Goal: Transaction & Acquisition: Book appointment/travel/reservation

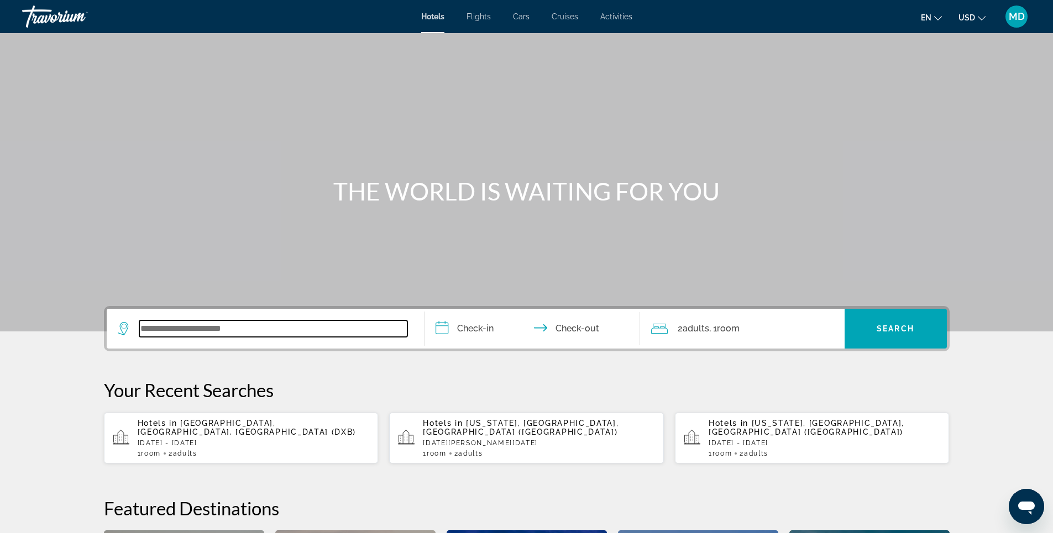
click at [266, 336] on input "Search widget" at bounding box center [273, 329] width 268 height 17
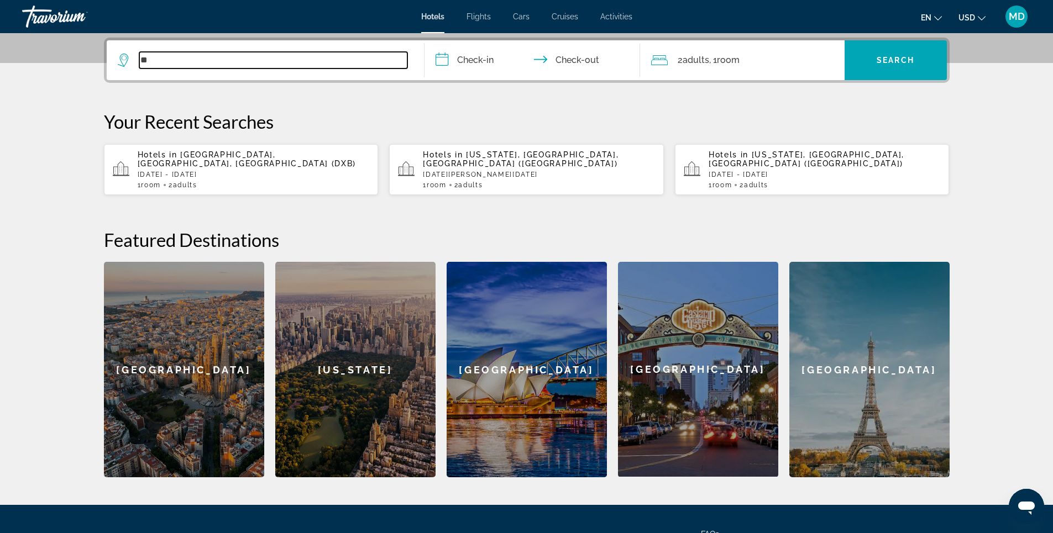
scroll to position [270, 0]
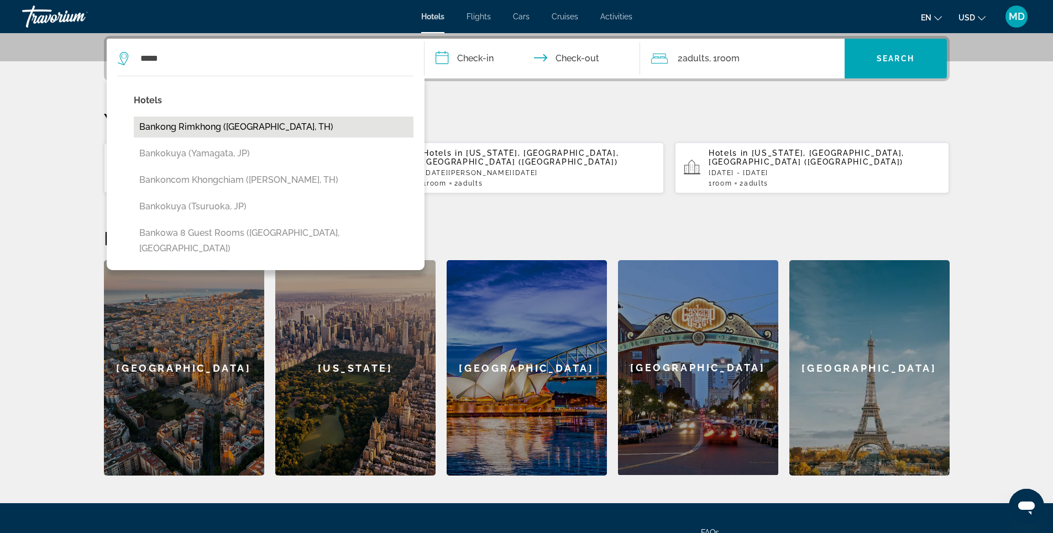
click at [242, 127] on button "Bankong Rimkhong ([GEOGRAPHIC_DATA], TH)" at bounding box center [274, 127] width 280 height 21
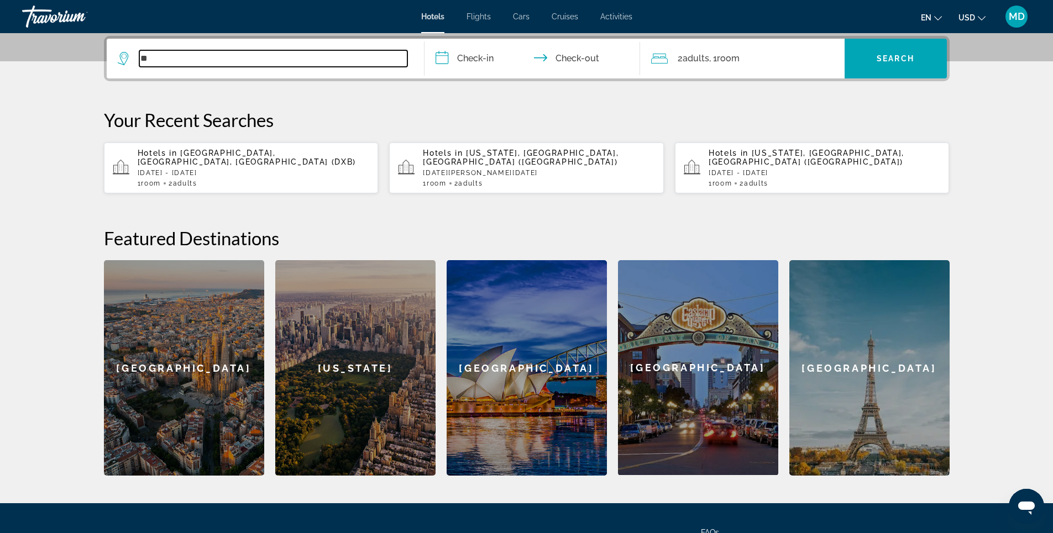
type input "*"
click at [255, 59] on input "Search widget" at bounding box center [273, 58] width 268 height 17
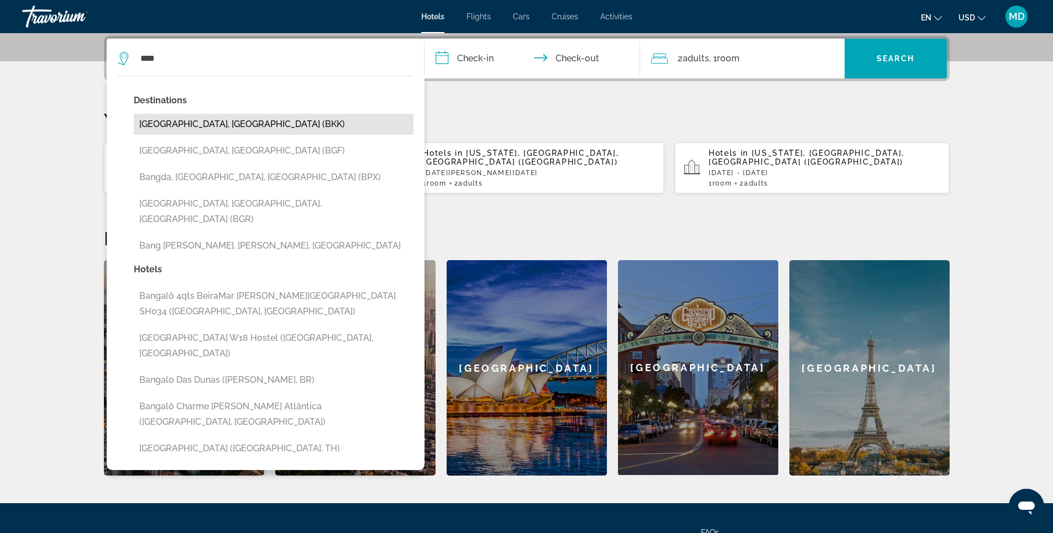
click at [198, 127] on button "[GEOGRAPHIC_DATA], [GEOGRAPHIC_DATA] (BKK)" at bounding box center [274, 124] width 280 height 21
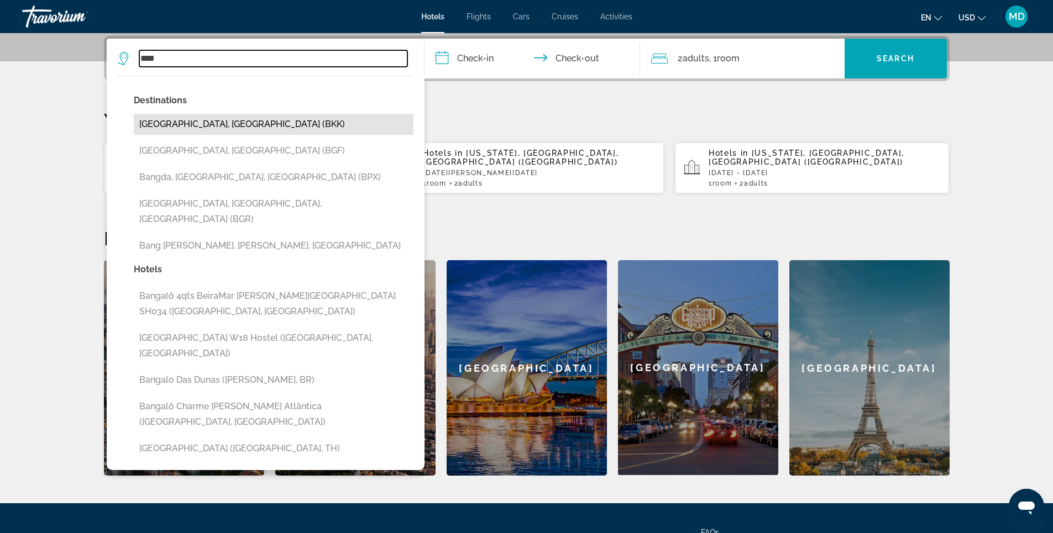
type input "**********"
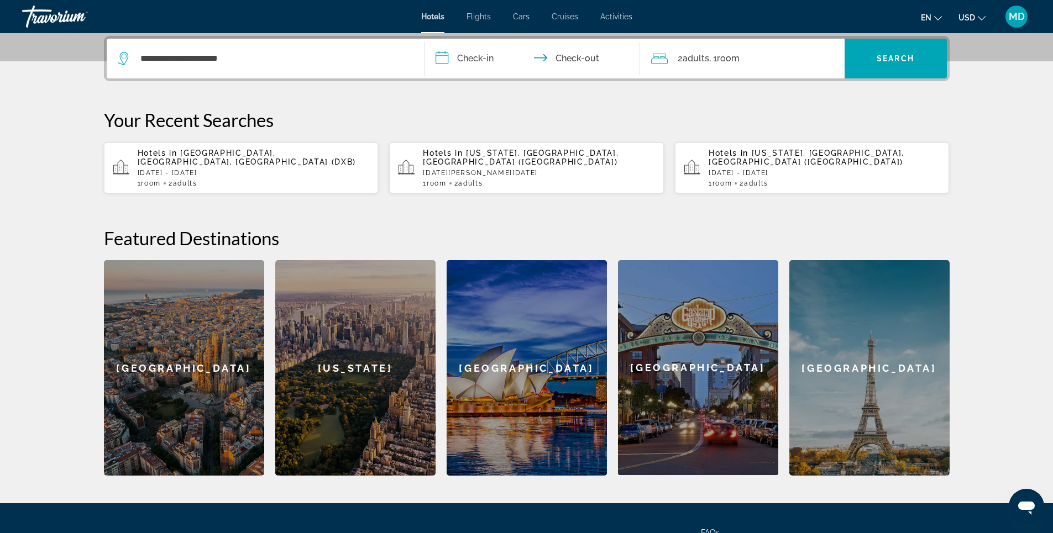
click at [483, 60] on input "**********" at bounding box center [534, 60] width 220 height 43
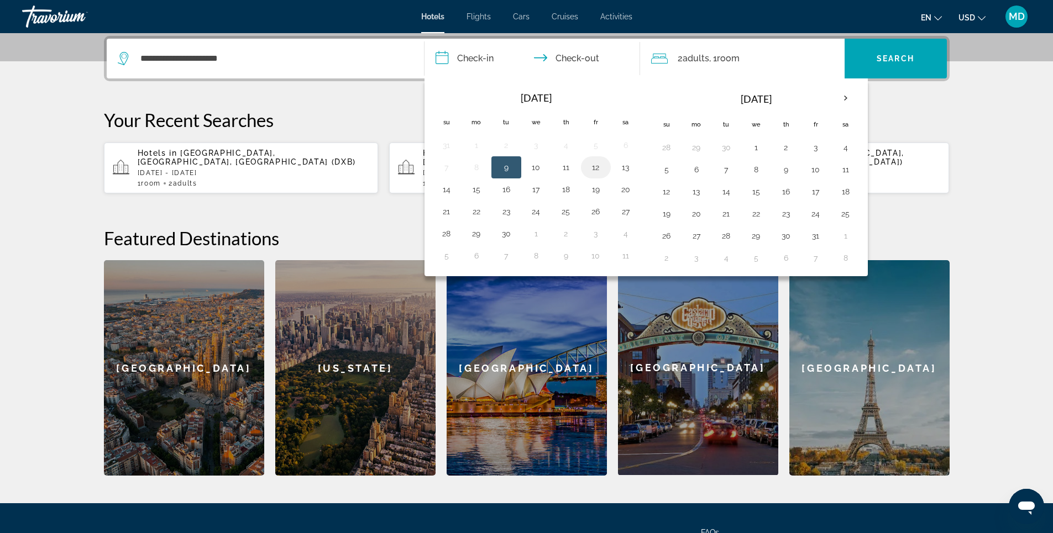
click at [595, 171] on button "12" at bounding box center [596, 167] width 18 height 15
click at [448, 188] on button "14" at bounding box center [447, 189] width 18 height 15
type input "**********"
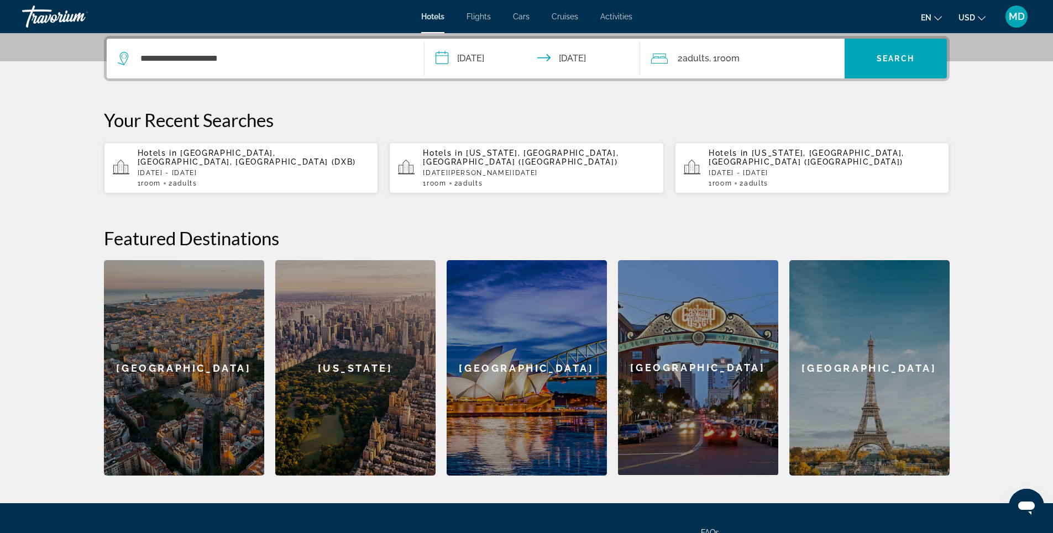
click at [504, 59] on input "**********" at bounding box center [534, 60] width 220 height 43
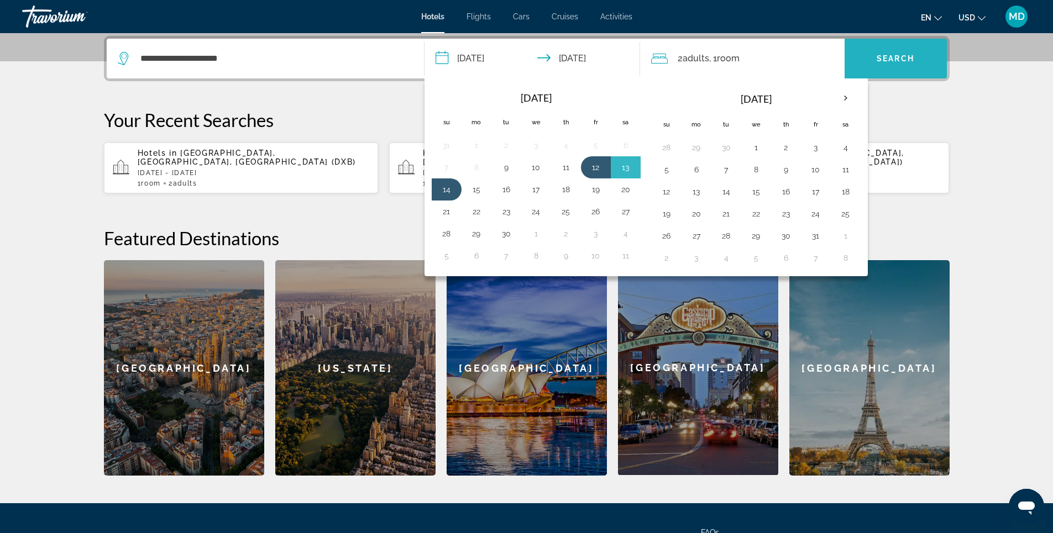
click at [893, 65] on span "Search widget" at bounding box center [896, 58] width 102 height 27
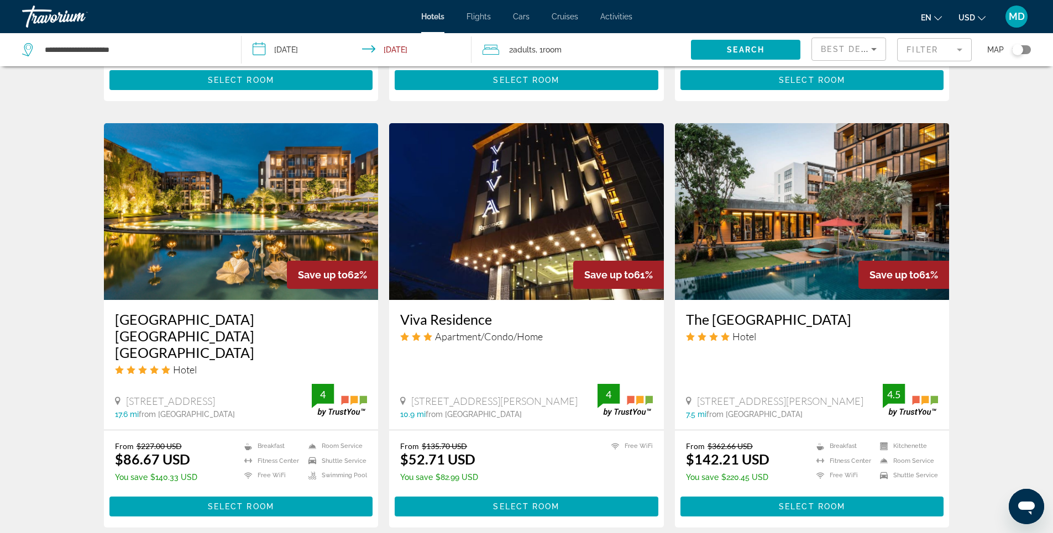
scroll to position [774, 0]
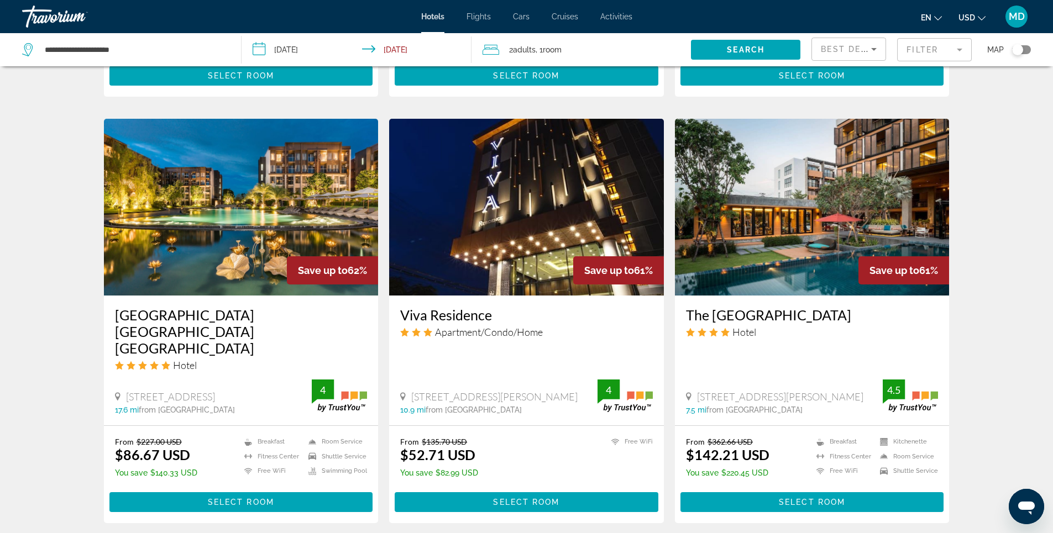
click at [258, 229] on img "Main content" at bounding box center [241, 207] width 275 height 177
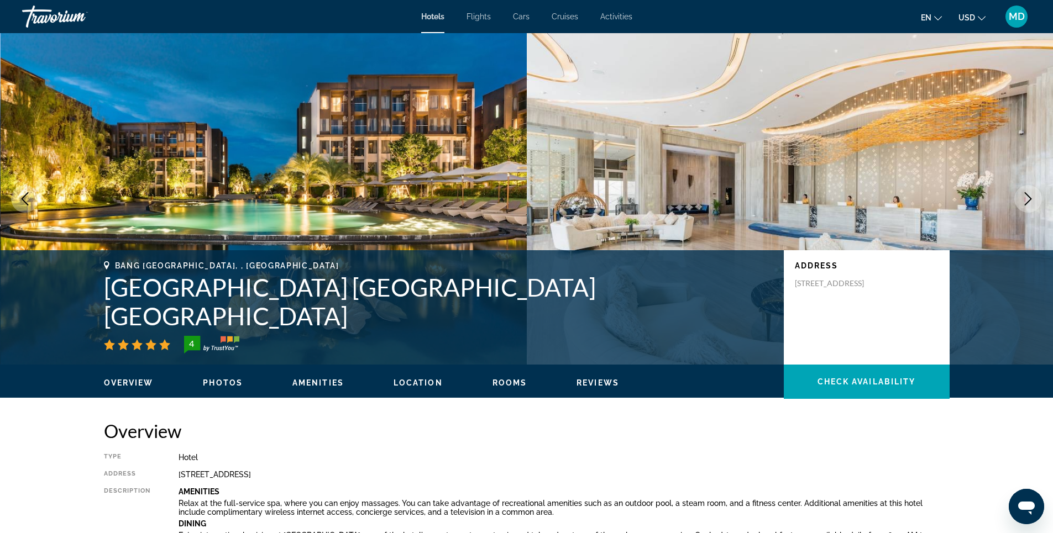
click at [225, 384] on span "Photos" at bounding box center [223, 383] width 40 height 9
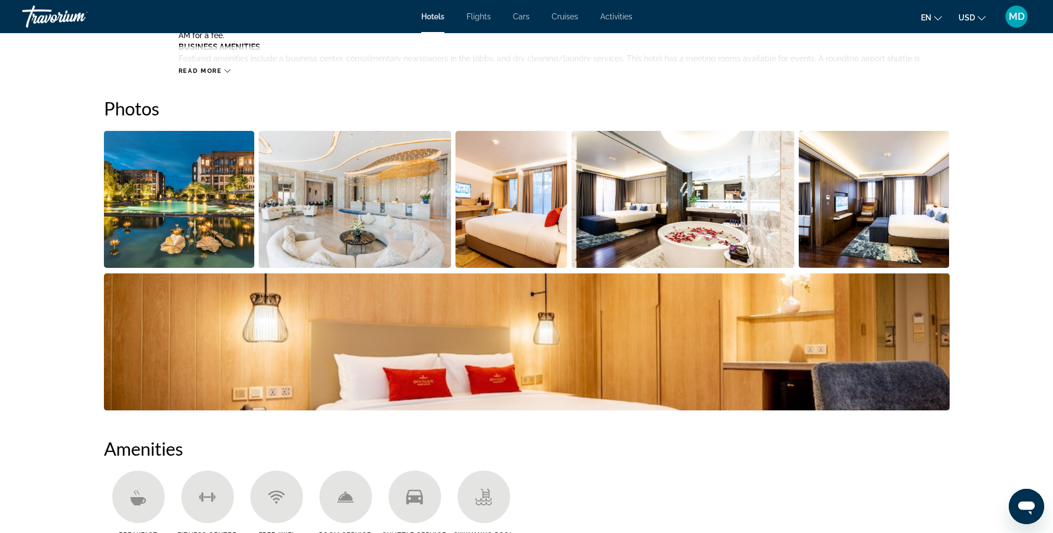
scroll to position [540, 0]
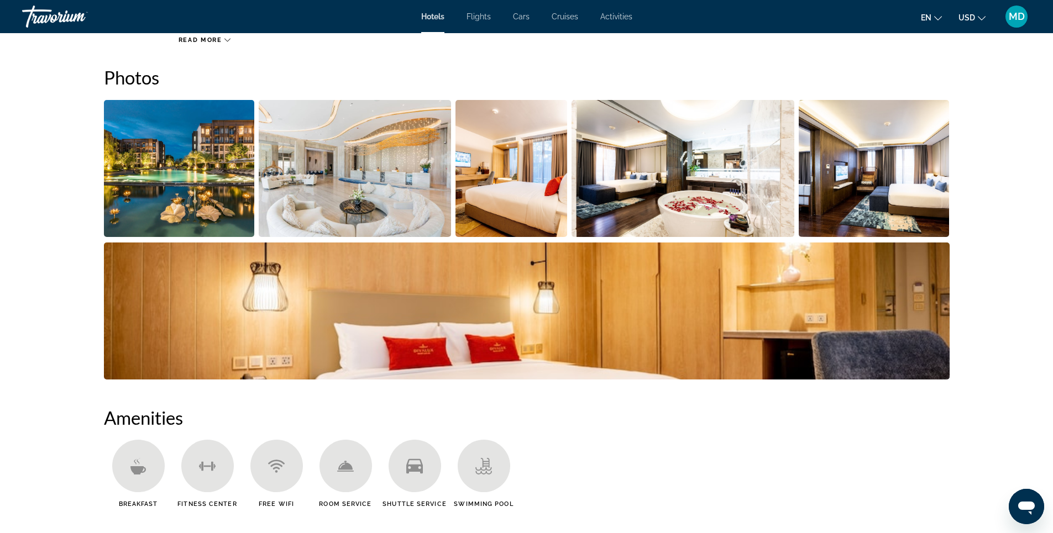
click at [171, 177] on img "Open full-screen image slider" at bounding box center [179, 168] width 151 height 137
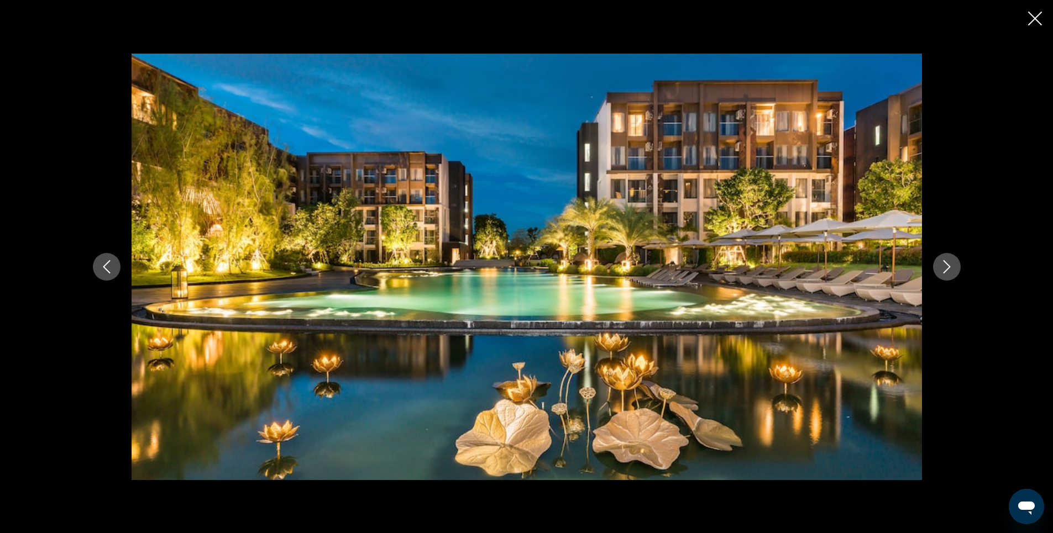
click at [949, 269] on icon "Next image" at bounding box center [946, 266] width 13 height 13
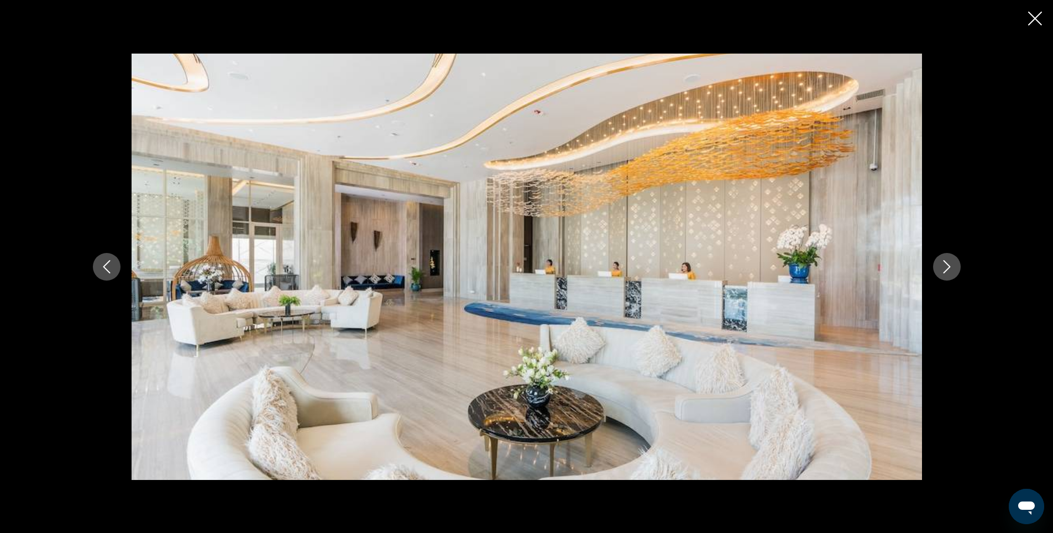
click at [949, 269] on icon "Next image" at bounding box center [946, 266] width 13 height 13
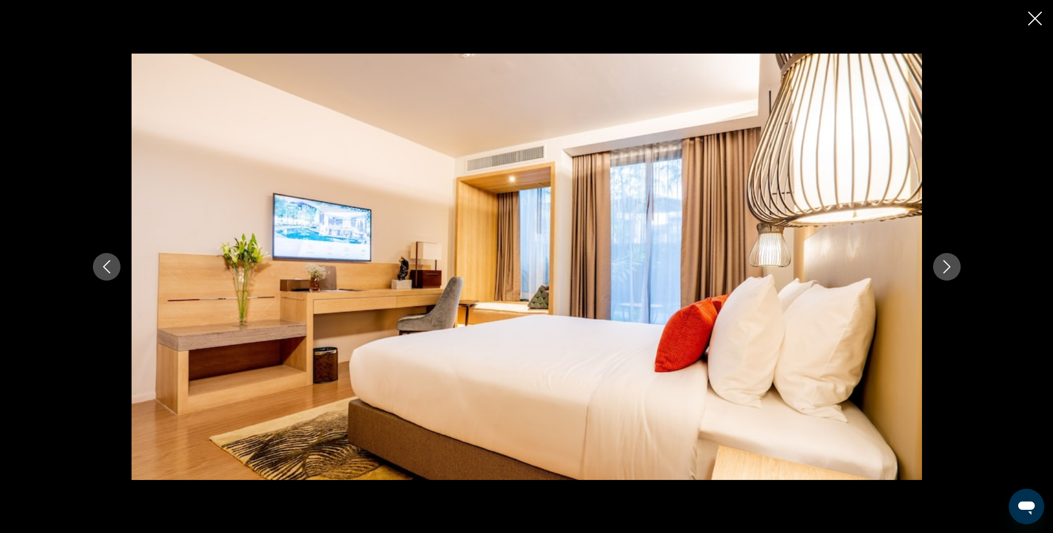
click at [949, 269] on icon "Next image" at bounding box center [946, 266] width 13 height 13
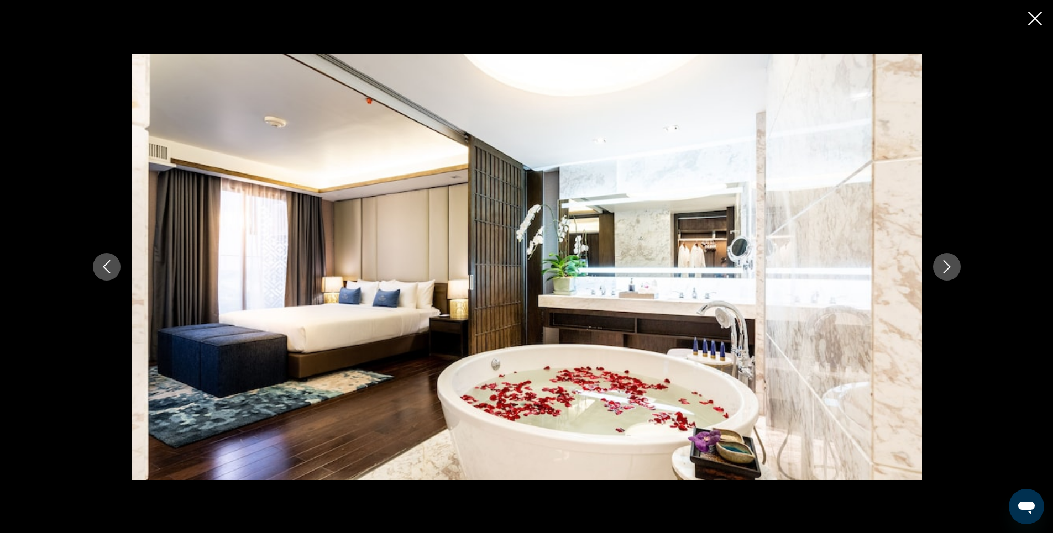
click at [951, 270] on icon "Next image" at bounding box center [946, 266] width 13 height 13
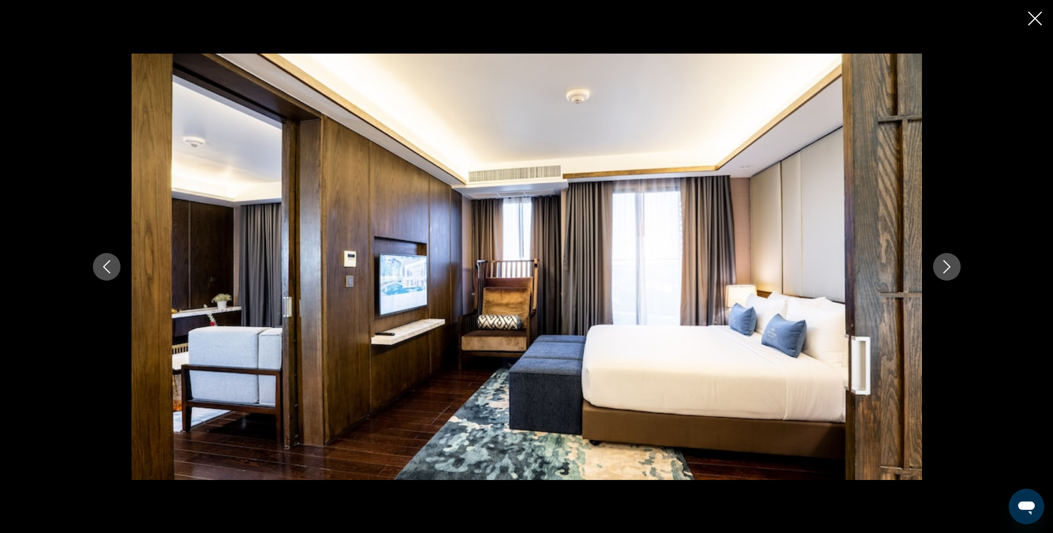
click at [951, 270] on icon "Next image" at bounding box center [946, 266] width 13 height 13
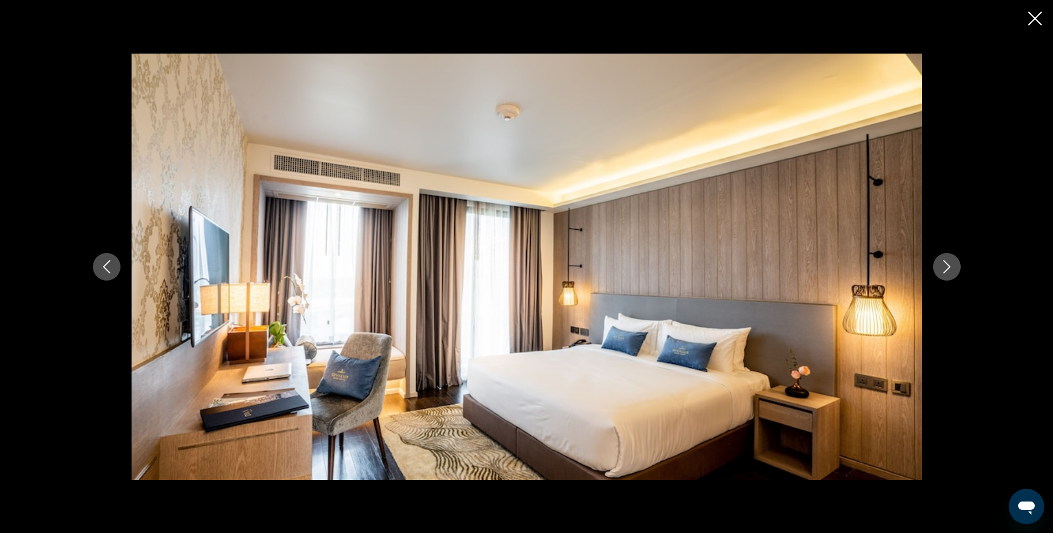
click at [1031, 18] on icon "Close slideshow" at bounding box center [1035, 19] width 14 height 14
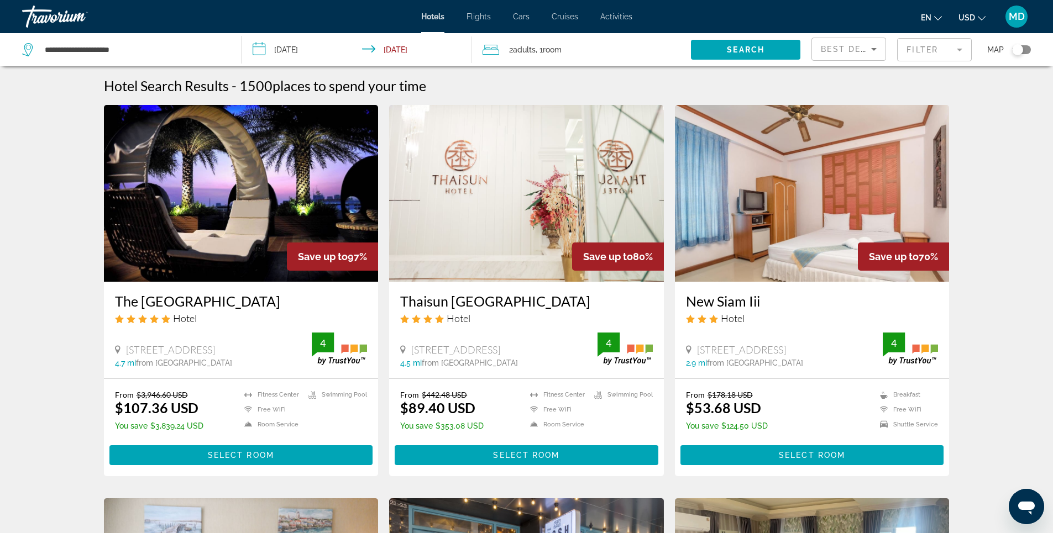
click at [260, 182] on img "Main content" at bounding box center [241, 193] width 275 height 177
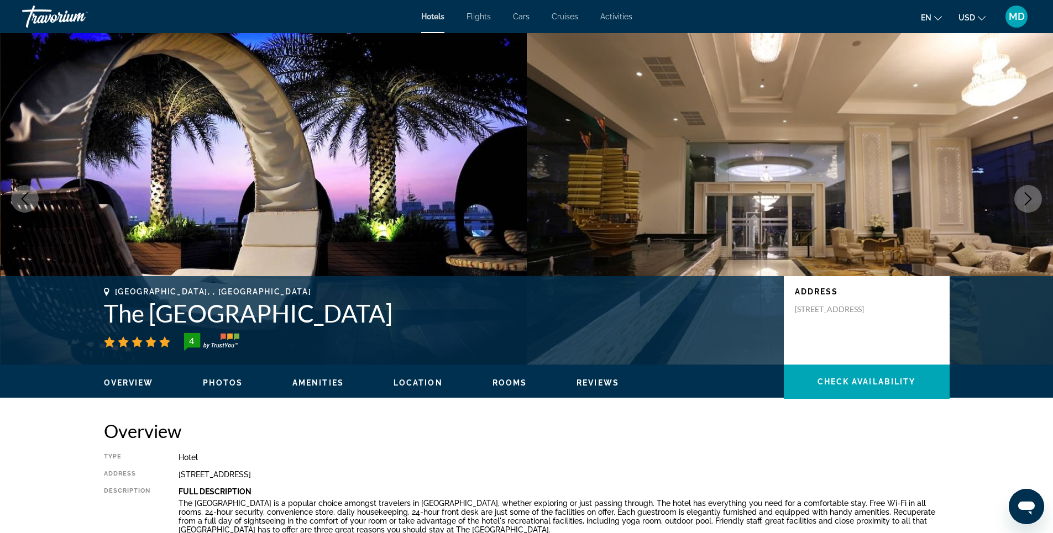
click at [224, 383] on span "Photos" at bounding box center [223, 383] width 40 height 9
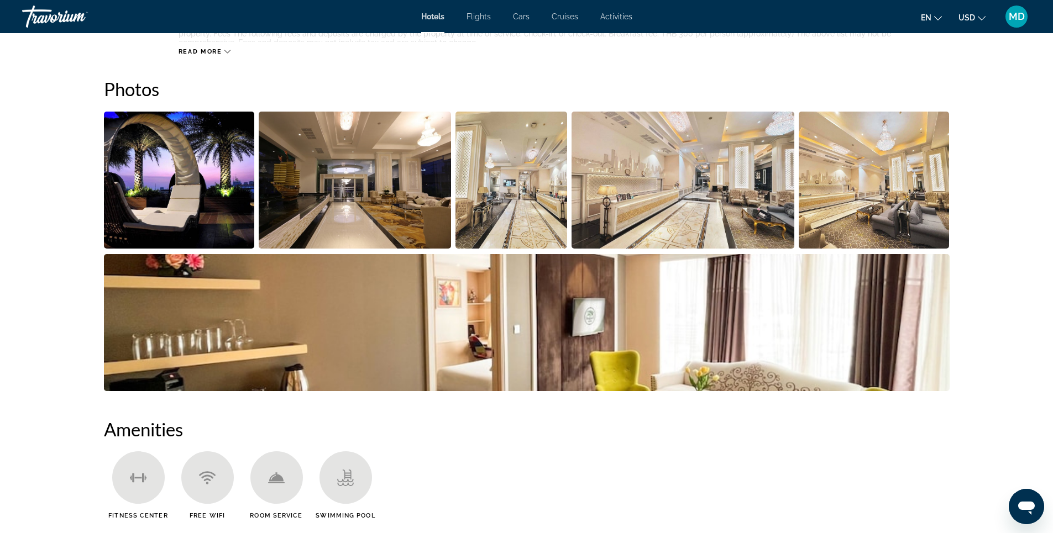
scroll to position [540, 0]
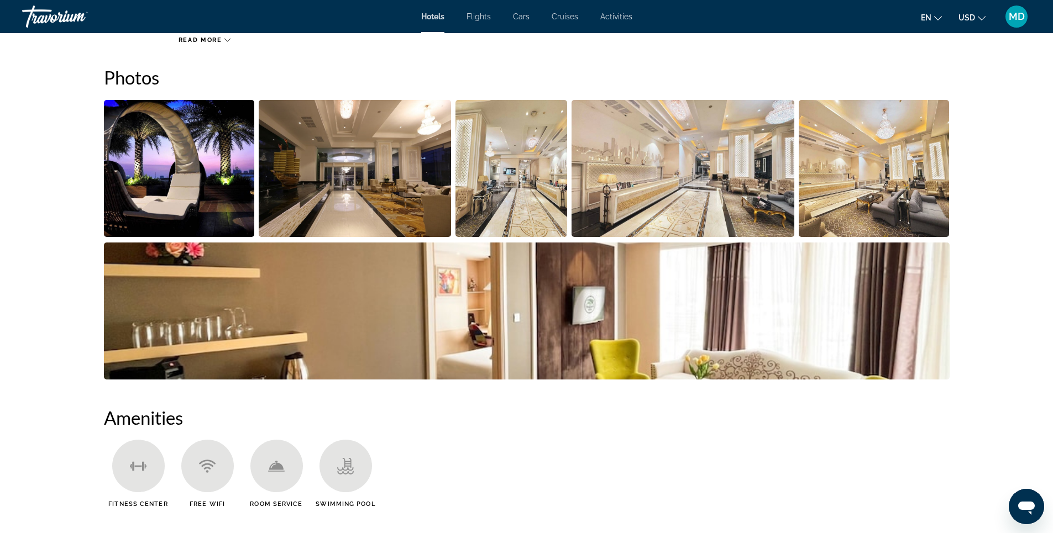
click at [322, 169] on img "Open full-screen image slider" at bounding box center [355, 168] width 192 height 137
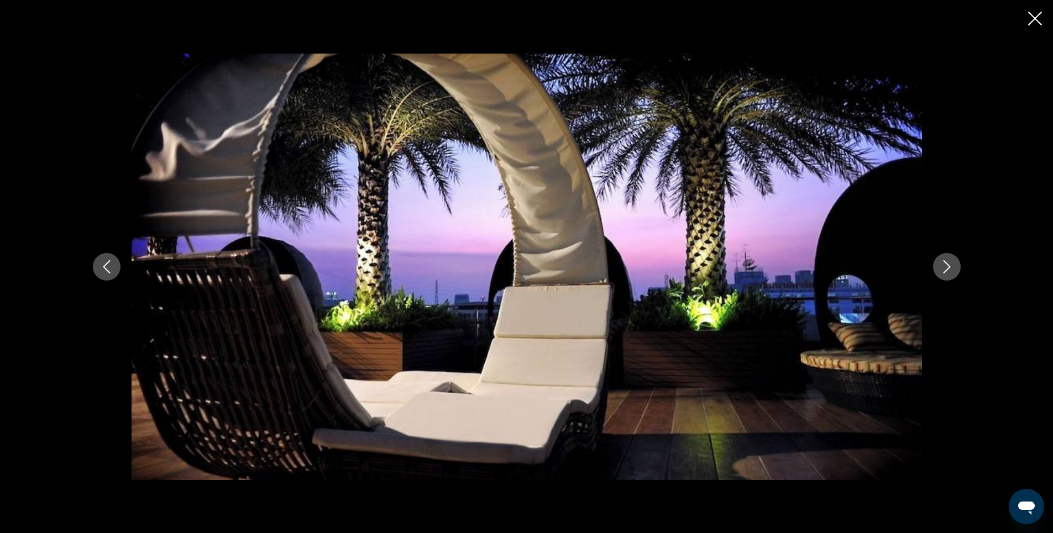
click at [947, 266] on icon "Next image" at bounding box center [946, 266] width 13 height 13
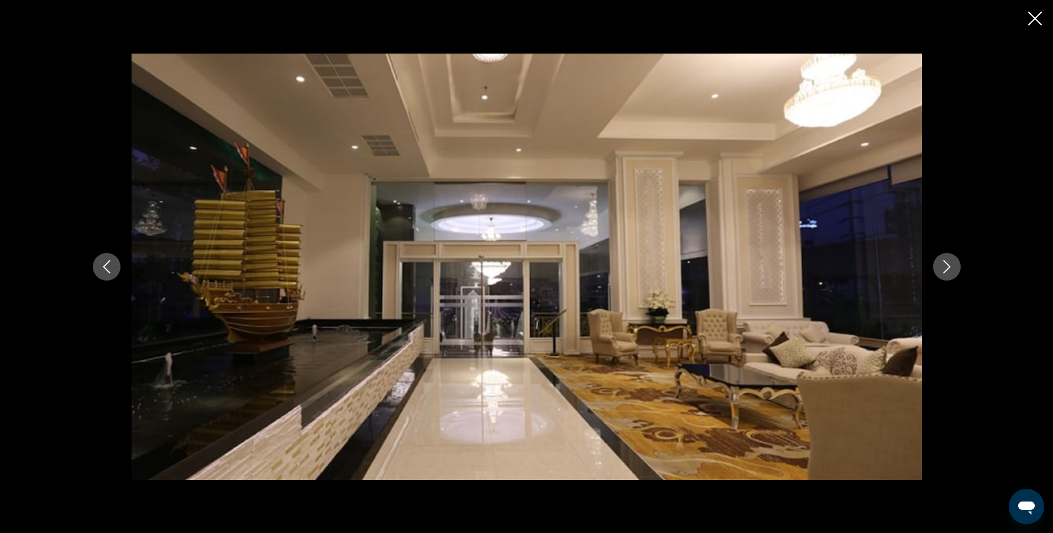
click at [947, 266] on icon "Next image" at bounding box center [946, 266] width 13 height 13
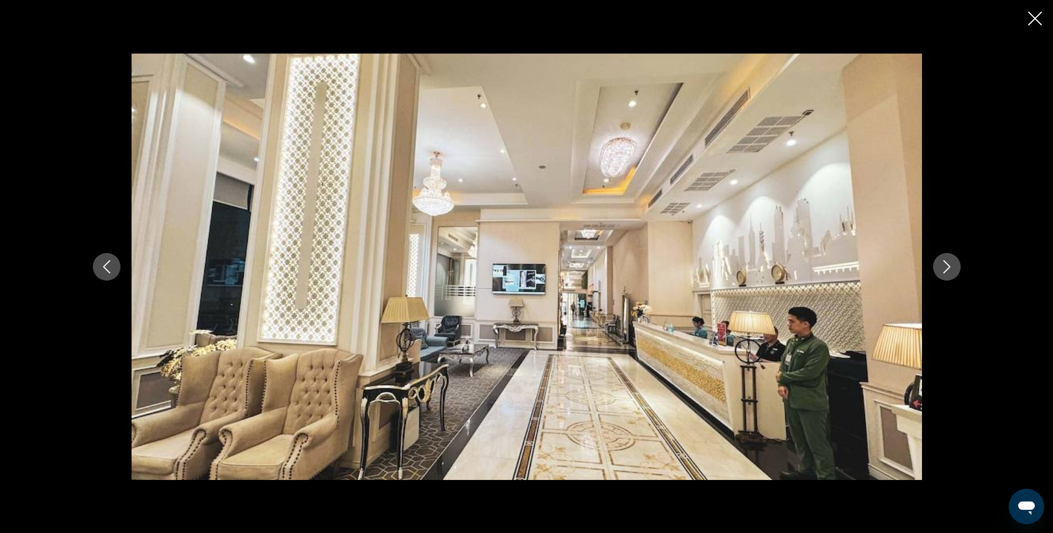
click at [947, 266] on icon "Next image" at bounding box center [946, 266] width 13 height 13
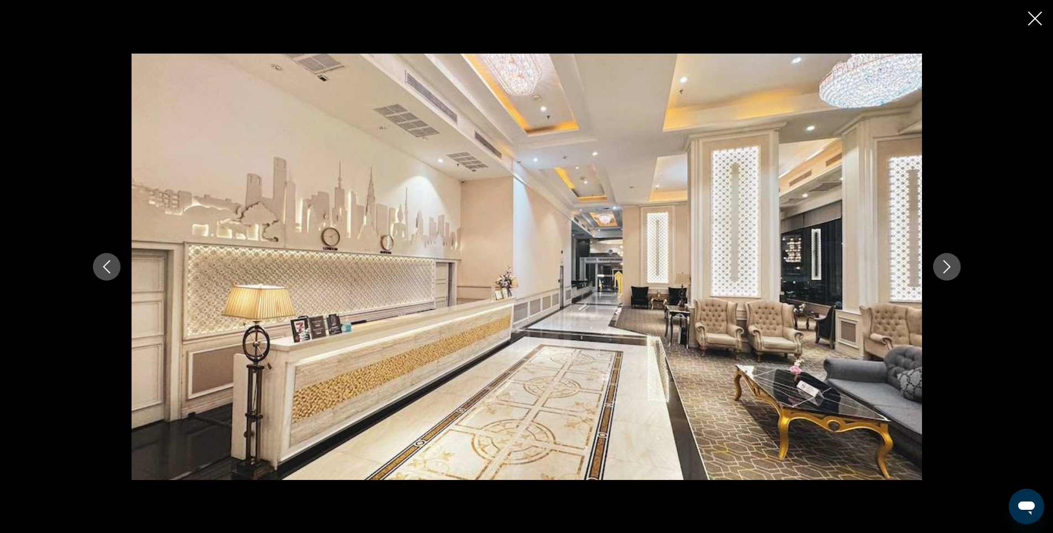
click at [947, 266] on icon "Next image" at bounding box center [946, 266] width 13 height 13
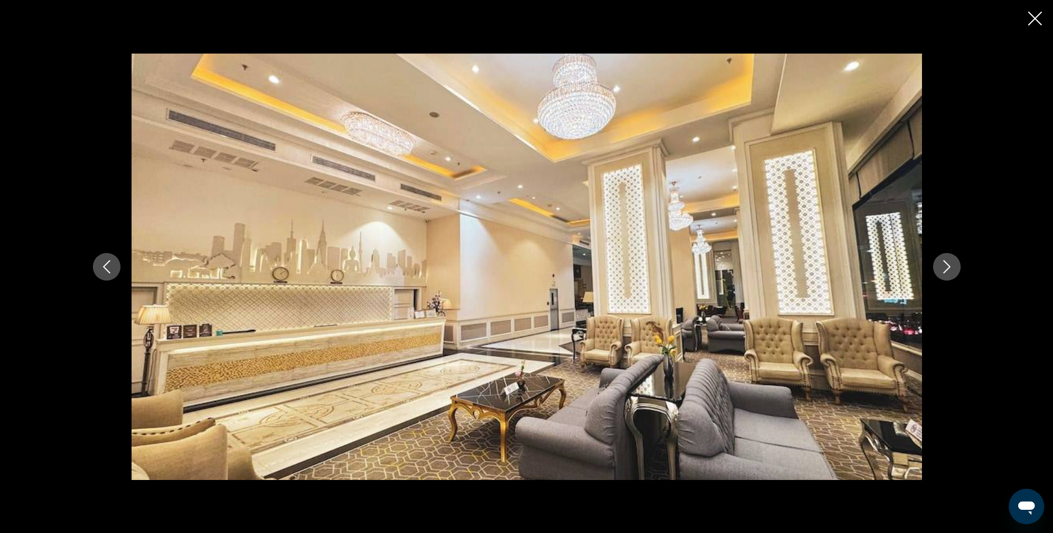
click at [947, 266] on icon "Next image" at bounding box center [946, 266] width 13 height 13
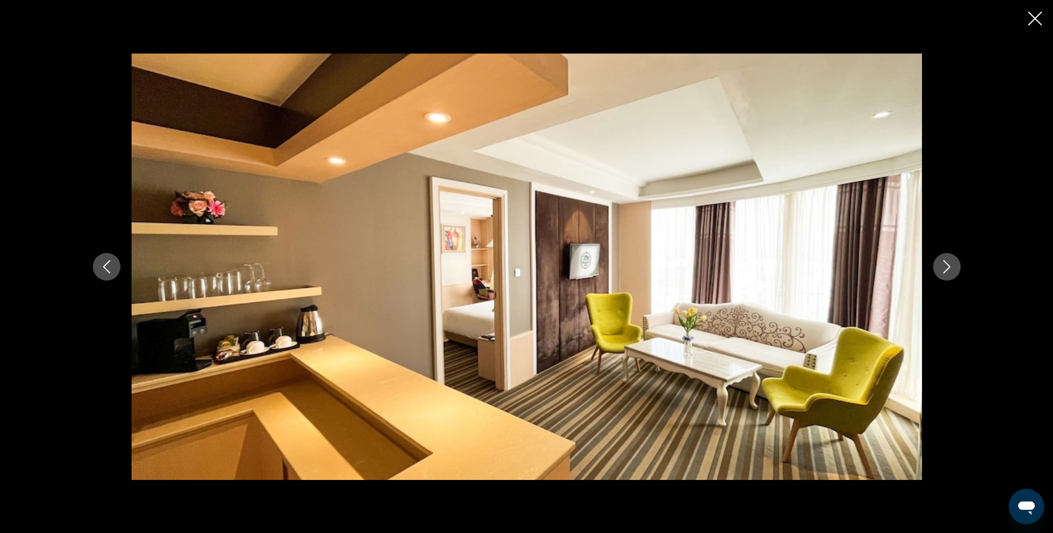
click at [947, 266] on icon "Next image" at bounding box center [946, 266] width 13 height 13
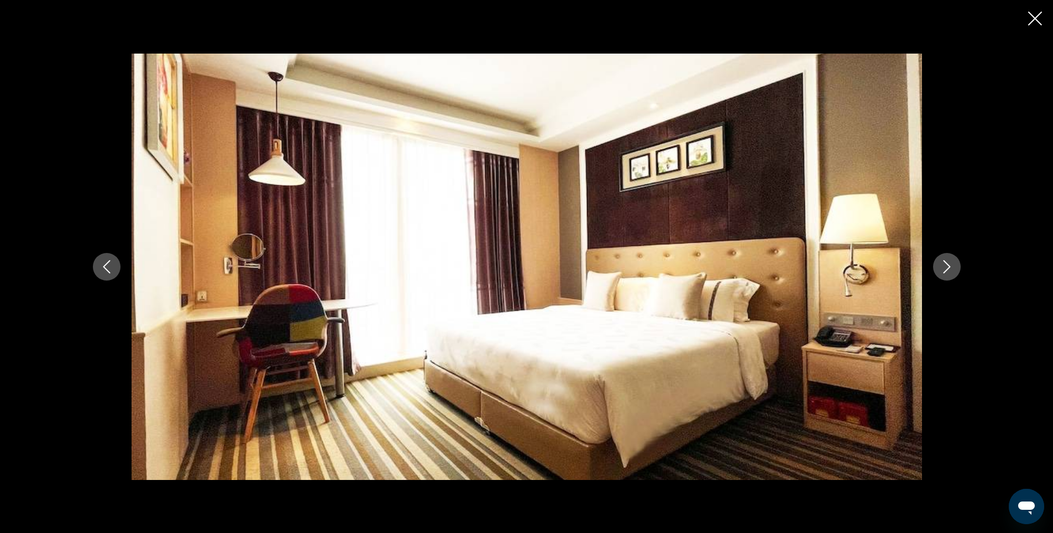
click at [947, 266] on icon "Next image" at bounding box center [946, 266] width 13 height 13
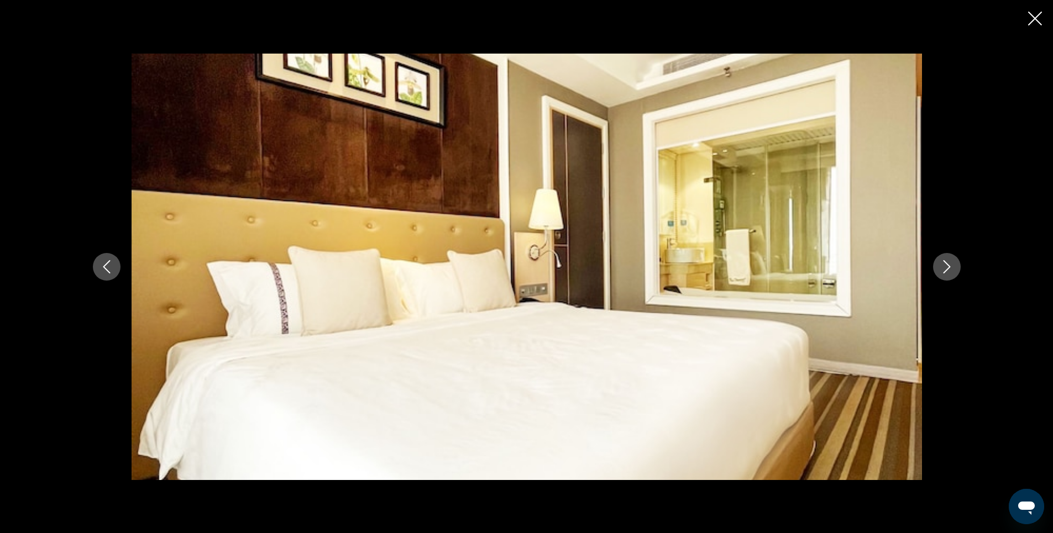
click at [947, 266] on icon "Next image" at bounding box center [946, 266] width 13 height 13
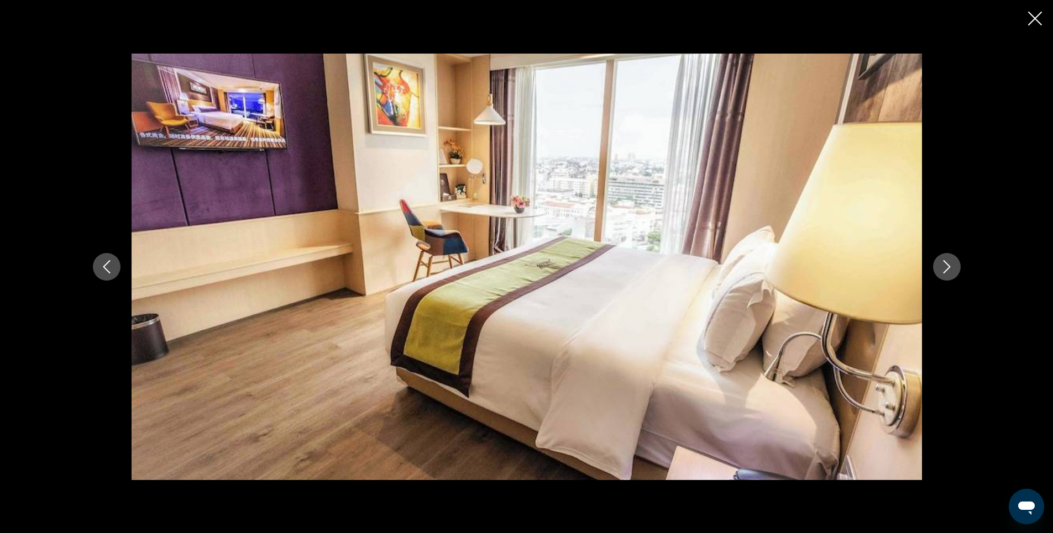
click at [947, 266] on icon "Next image" at bounding box center [946, 266] width 13 height 13
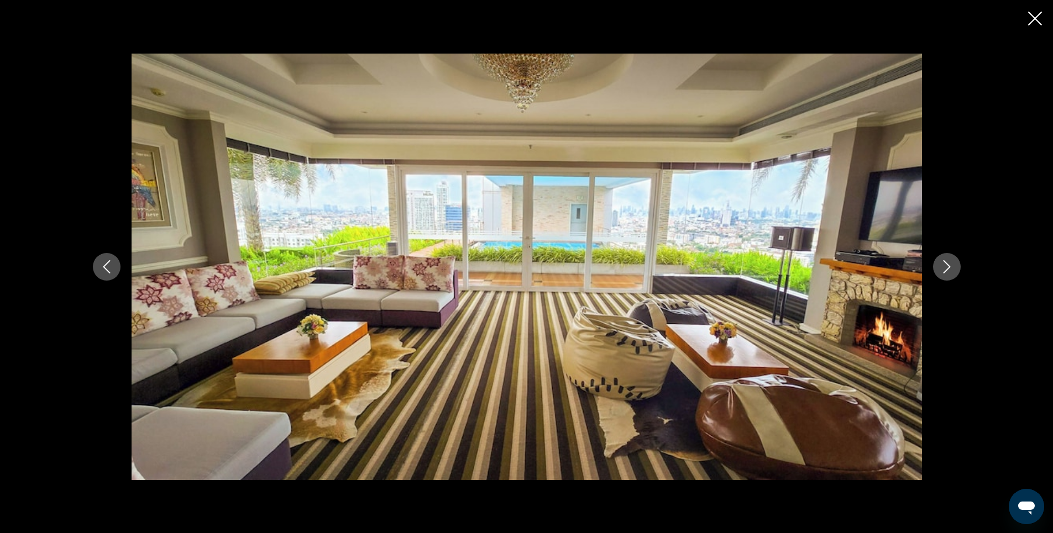
click at [947, 266] on icon "Next image" at bounding box center [946, 266] width 13 height 13
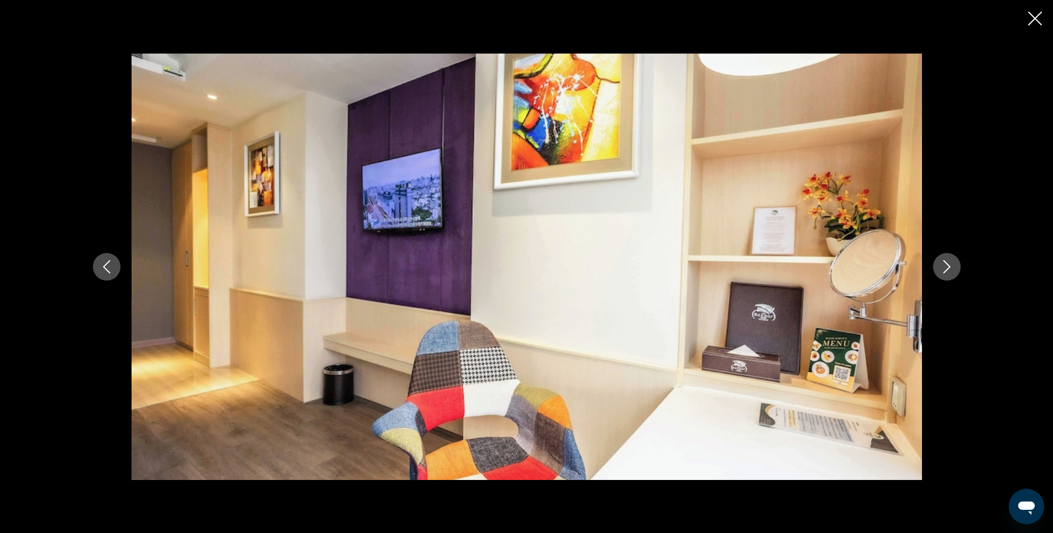
click at [104, 269] on icon "Previous image" at bounding box center [106, 266] width 13 height 13
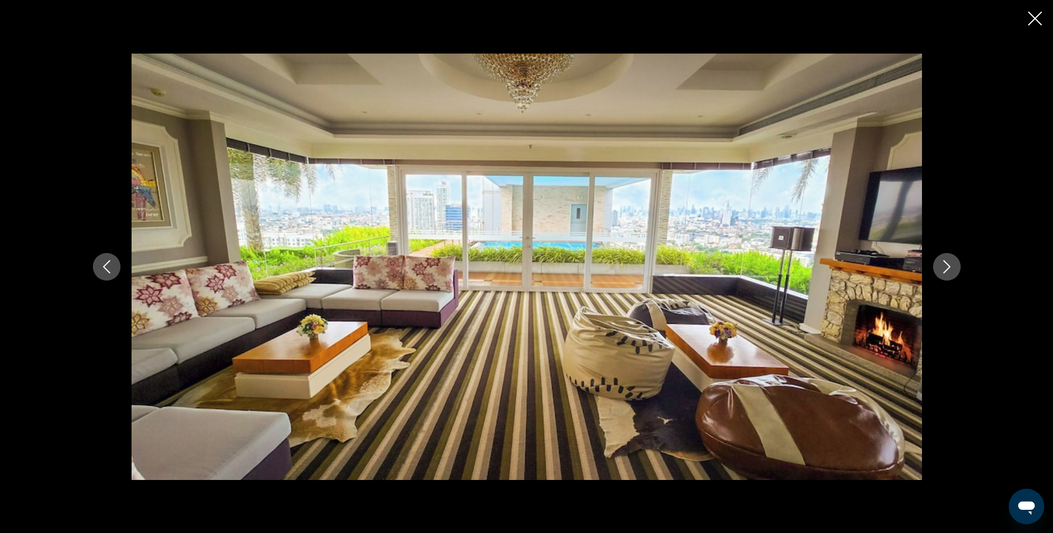
click at [1034, 20] on icon "Close slideshow" at bounding box center [1035, 19] width 14 height 14
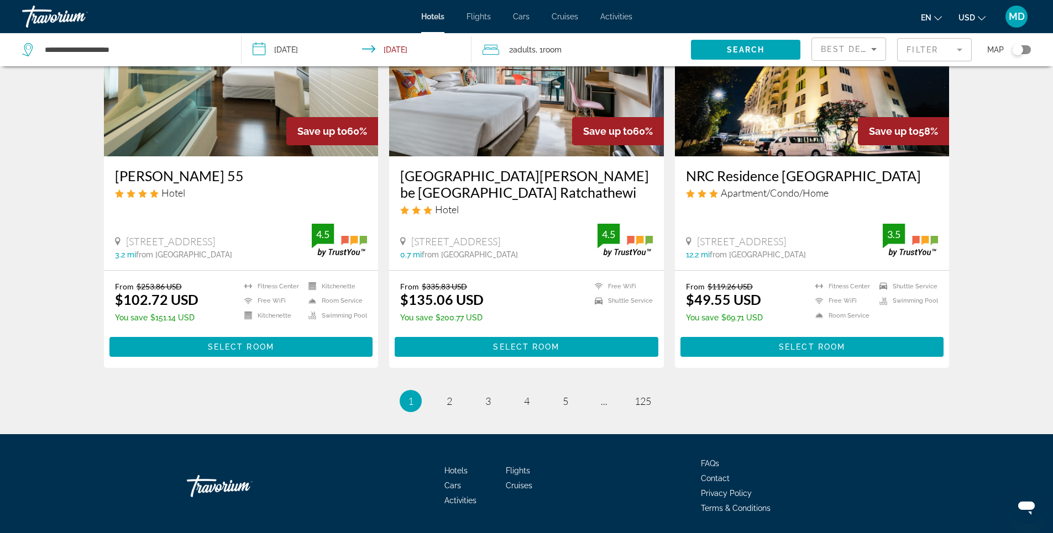
scroll to position [1346, 0]
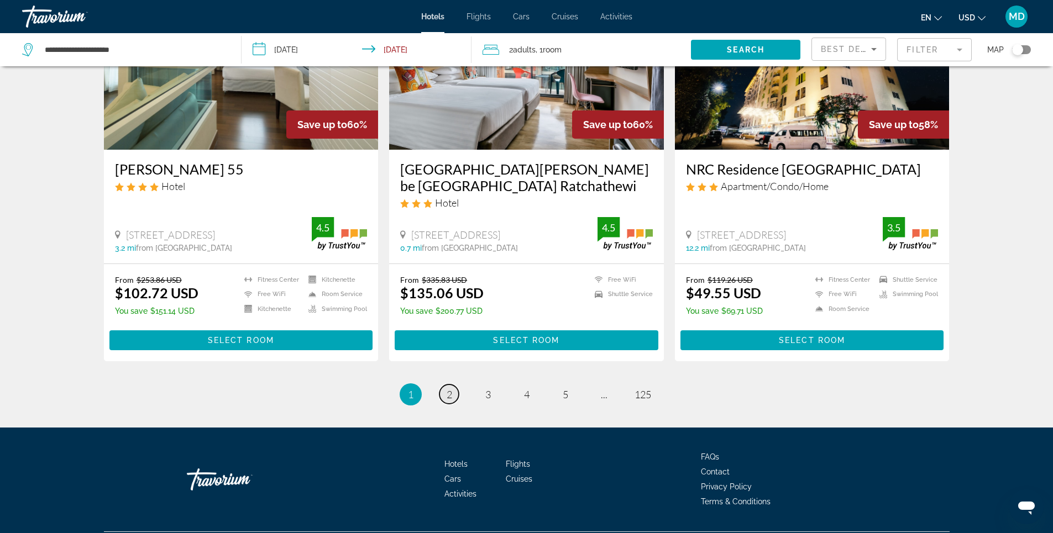
click at [449, 389] on span "2" at bounding box center [450, 395] width 6 height 12
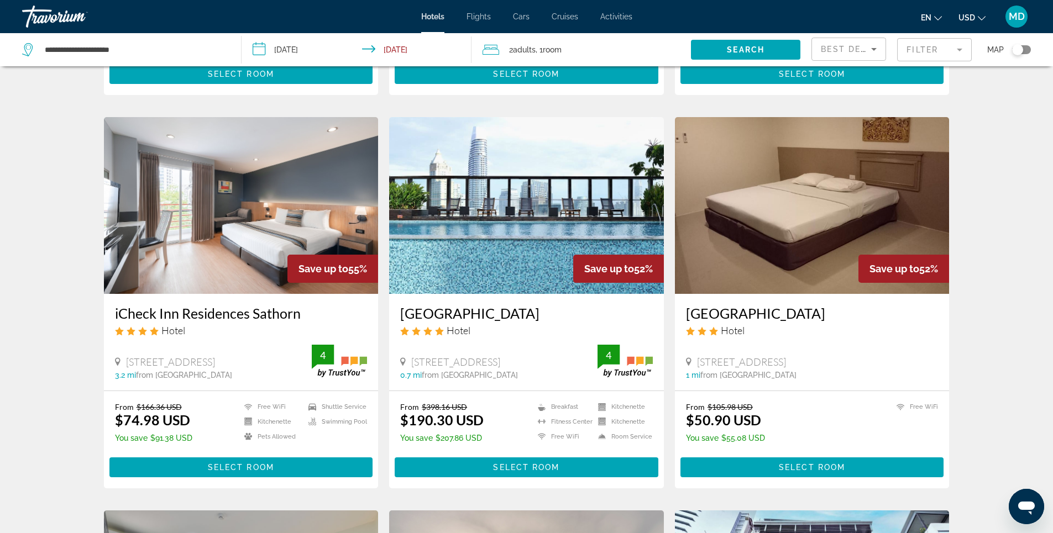
scroll to position [387, 0]
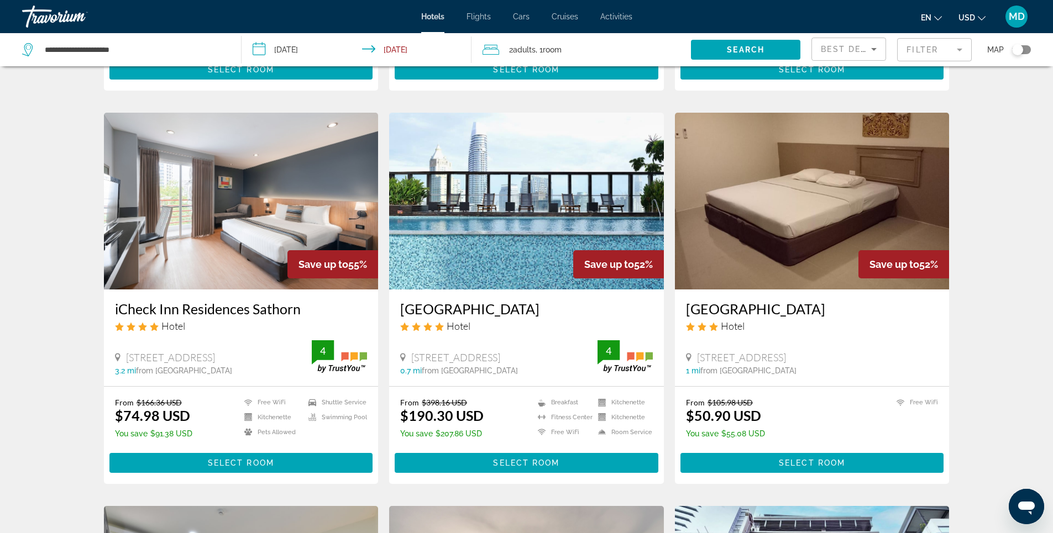
click at [515, 196] on img "Main content" at bounding box center [526, 201] width 275 height 177
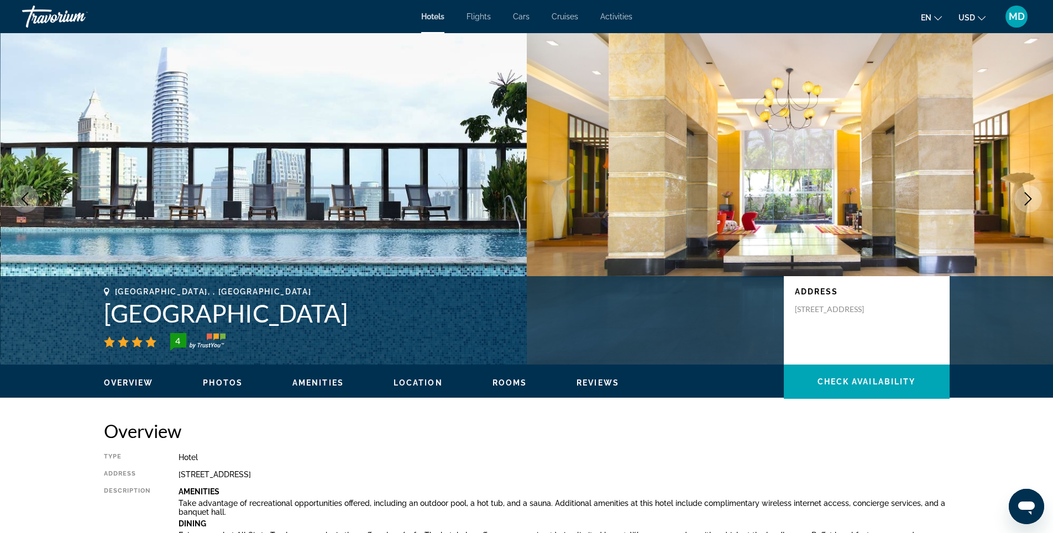
click at [223, 382] on span "Photos" at bounding box center [223, 383] width 40 height 9
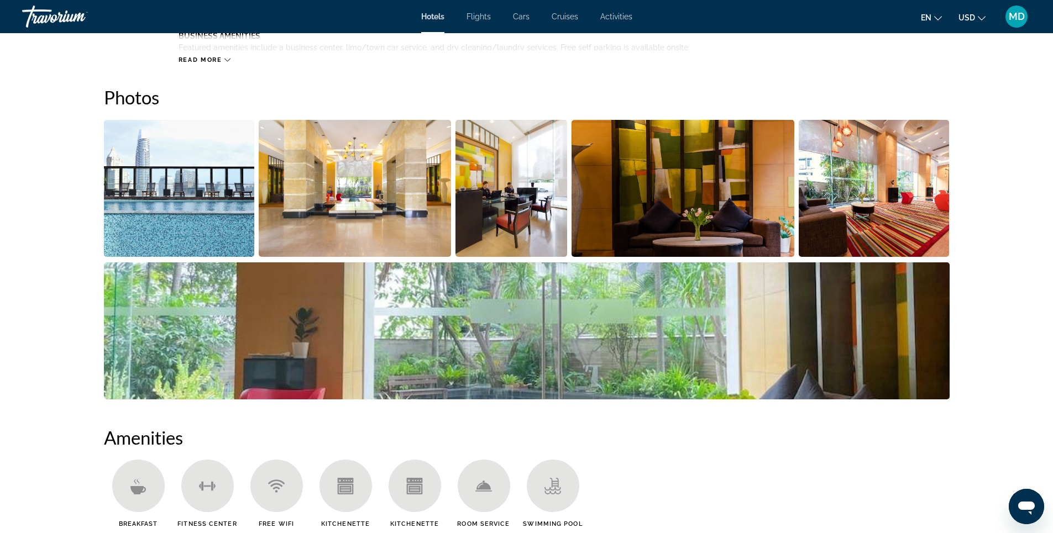
scroll to position [540, 0]
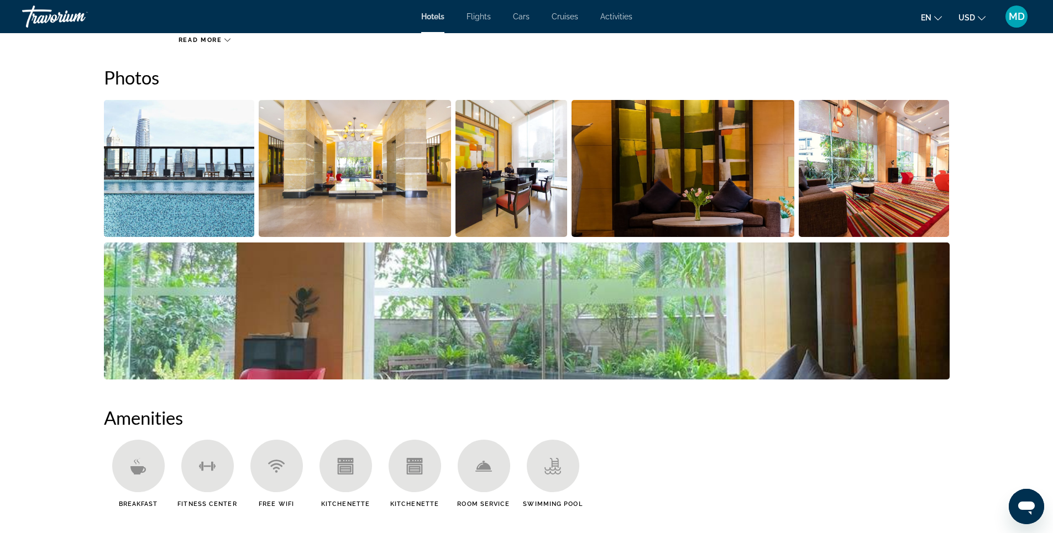
click at [359, 174] on img "Open full-screen image slider" at bounding box center [355, 168] width 192 height 137
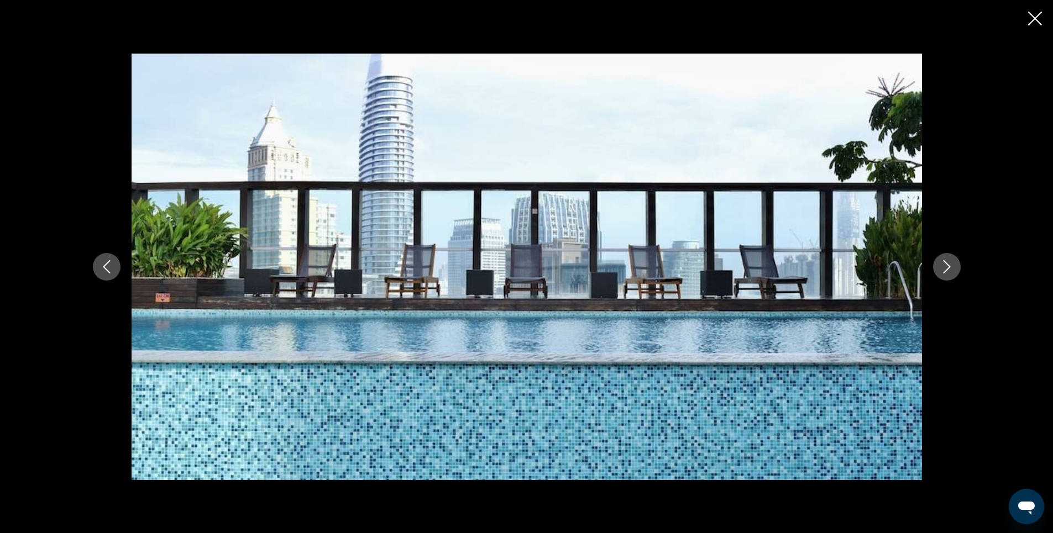
click at [943, 268] on icon "Next image" at bounding box center [946, 266] width 13 height 13
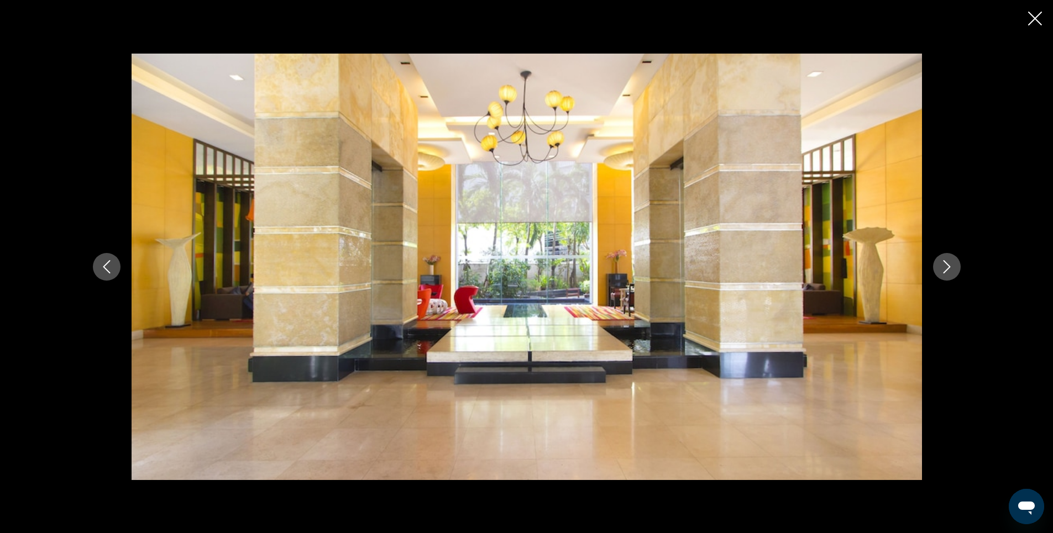
click at [943, 268] on icon "Next image" at bounding box center [946, 266] width 13 height 13
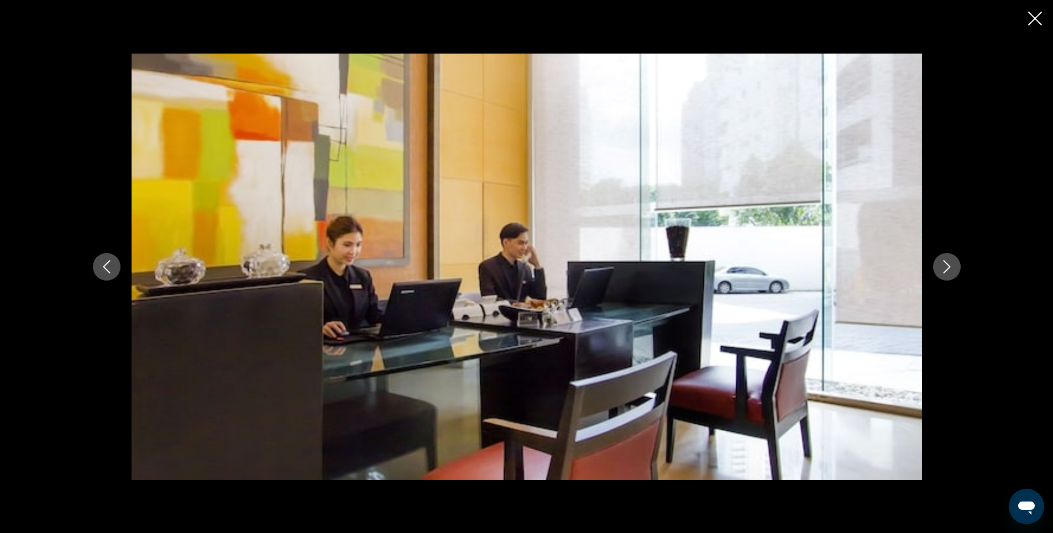
click at [943, 268] on icon "Next image" at bounding box center [946, 266] width 13 height 13
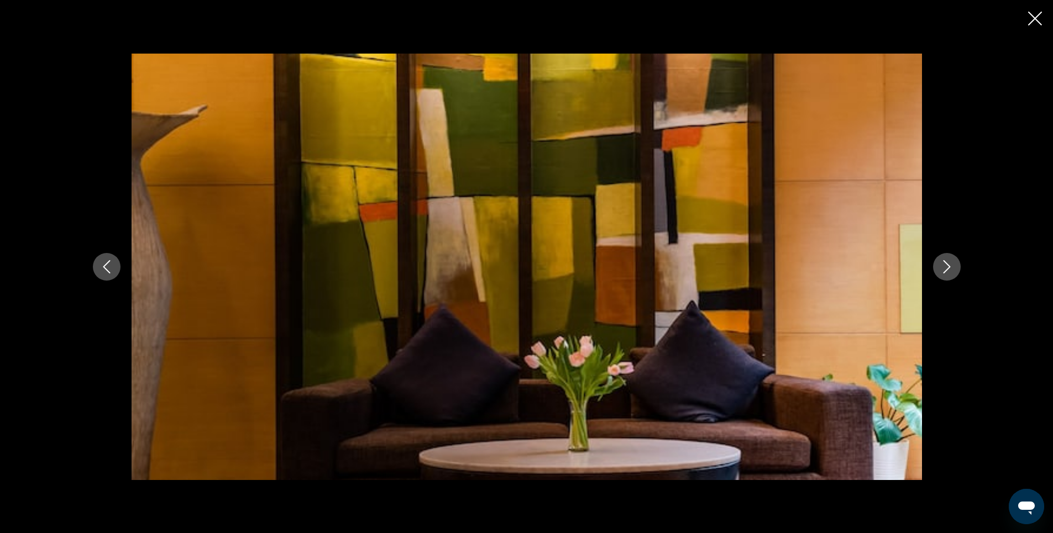
click at [943, 268] on icon "Next image" at bounding box center [946, 266] width 13 height 13
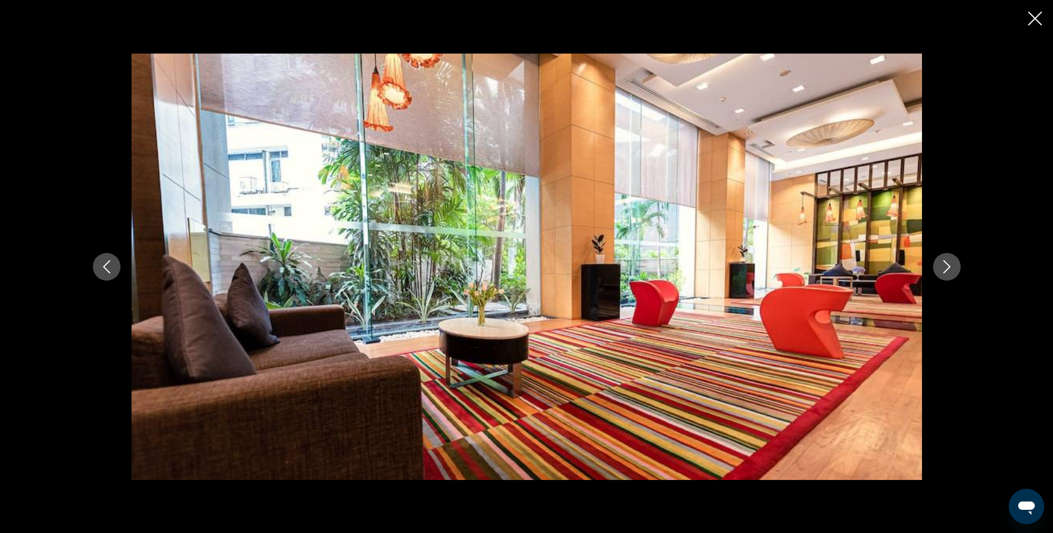
click at [1037, 19] on icon "Close slideshow" at bounding box center [1035, 19] width 14 height 14
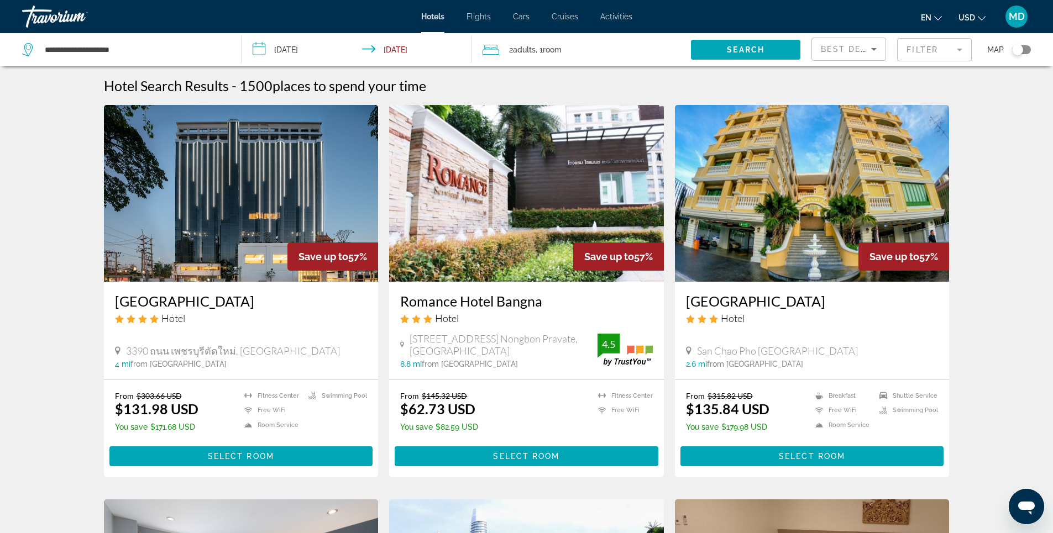
click at [906, 48] on mat-form-field "Filter" at bounding box center [934, 49] width 75 height 23
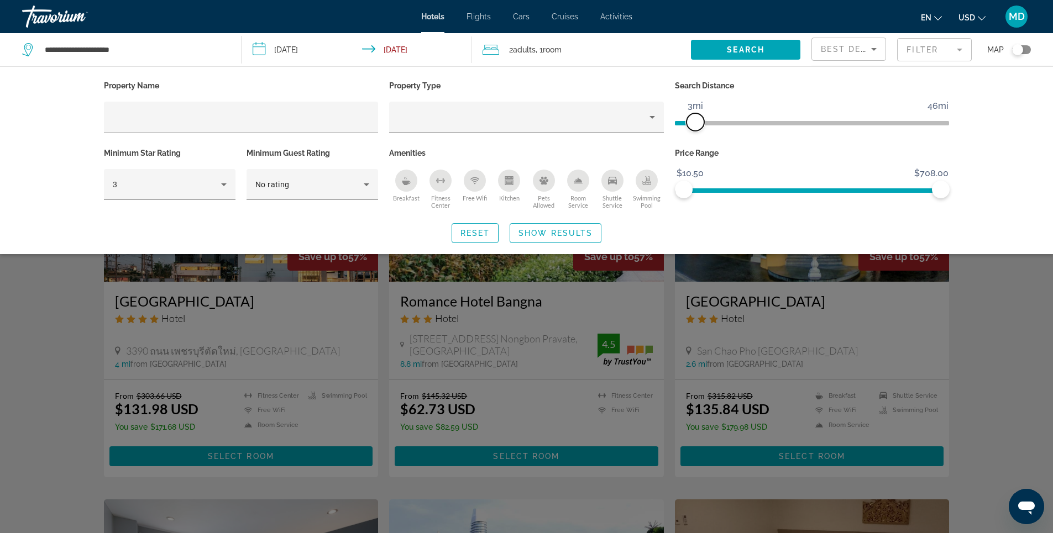
drag, startPoint x: 852, startPoint y: 124, endPoint x: 698, endPoint y: 124, distance: 154.2
click at [698, 124] on span "ngx-slider" at bounding box center [695, 122] width 18 height 18
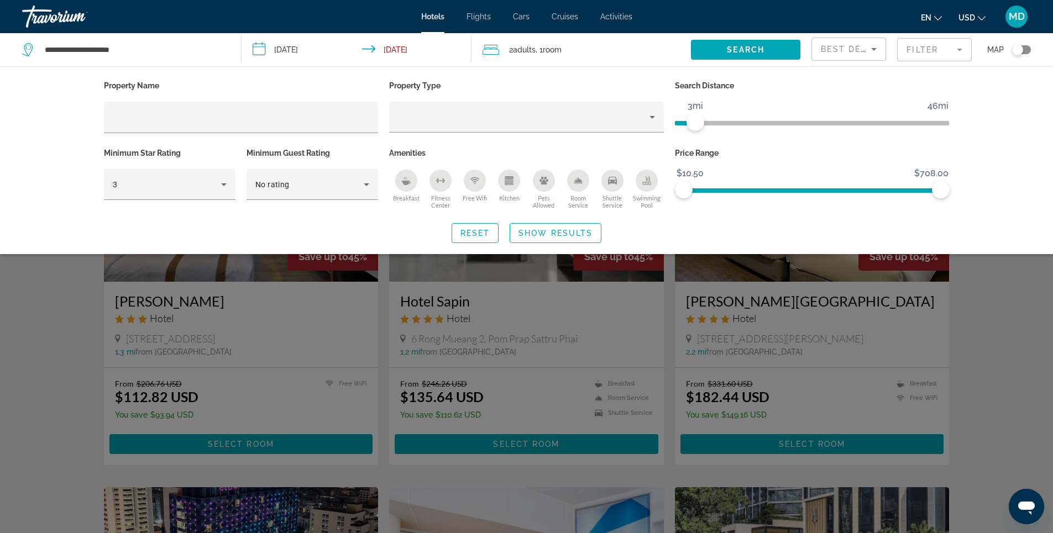
click at [1005, 293] on div "Search widget" at bounding box center [526, 350] width 1053 height 368
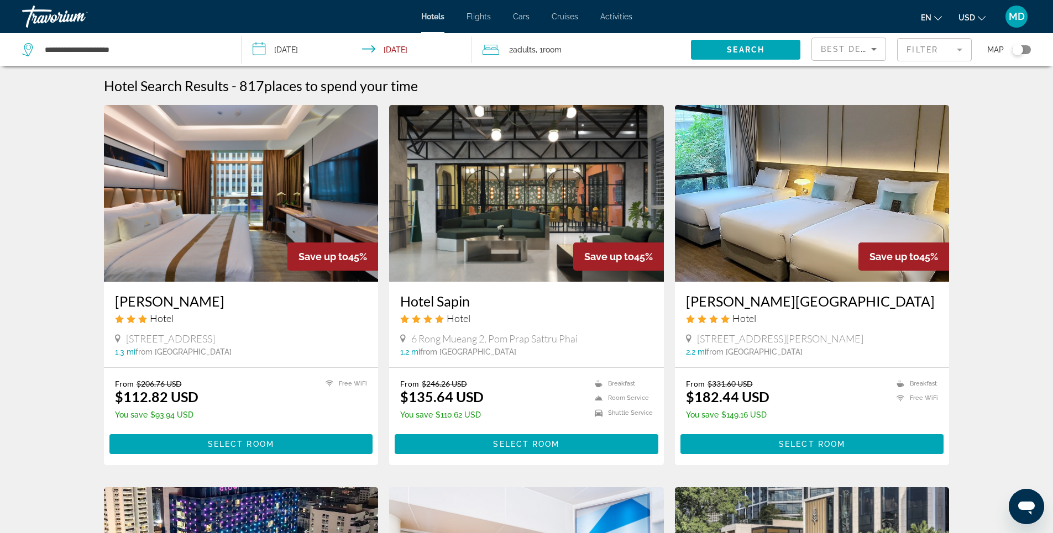
click at [517, 187] on img "Main content" at bounding box center [526, 193] width 275 height 177
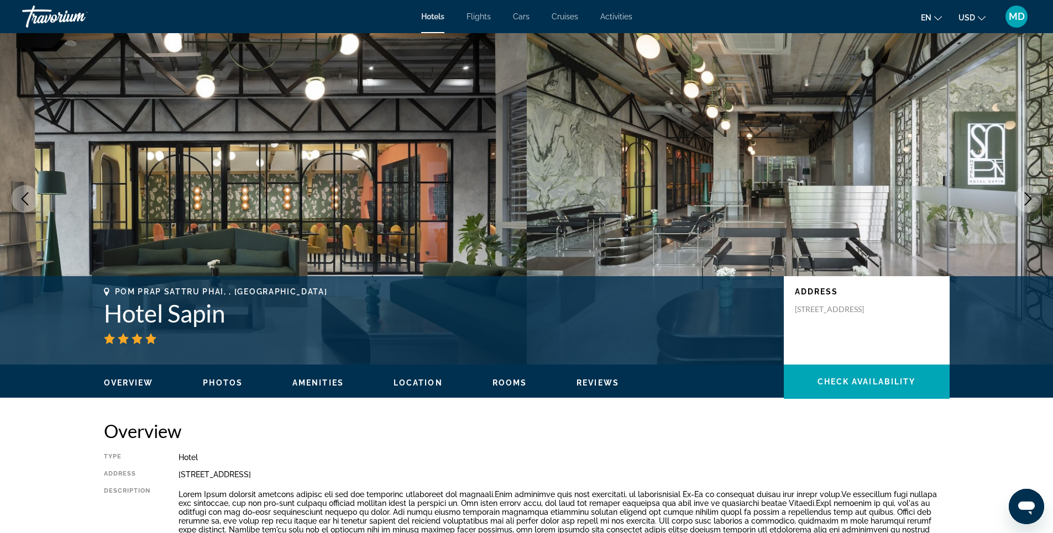
click at [231, 383] on span "Photos" at bounding box center [223, 383] width 40 height 9
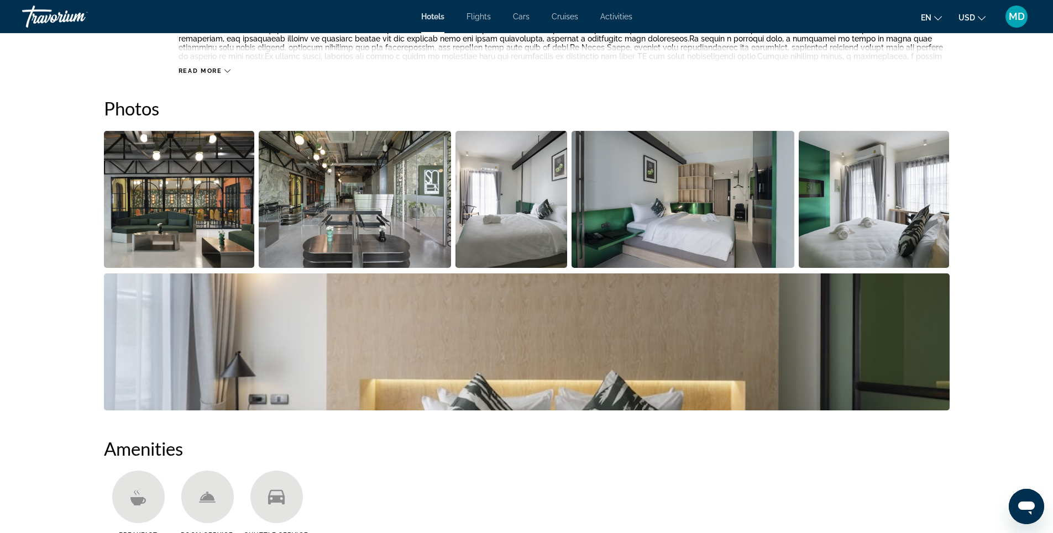
scroll to position [540, 0]
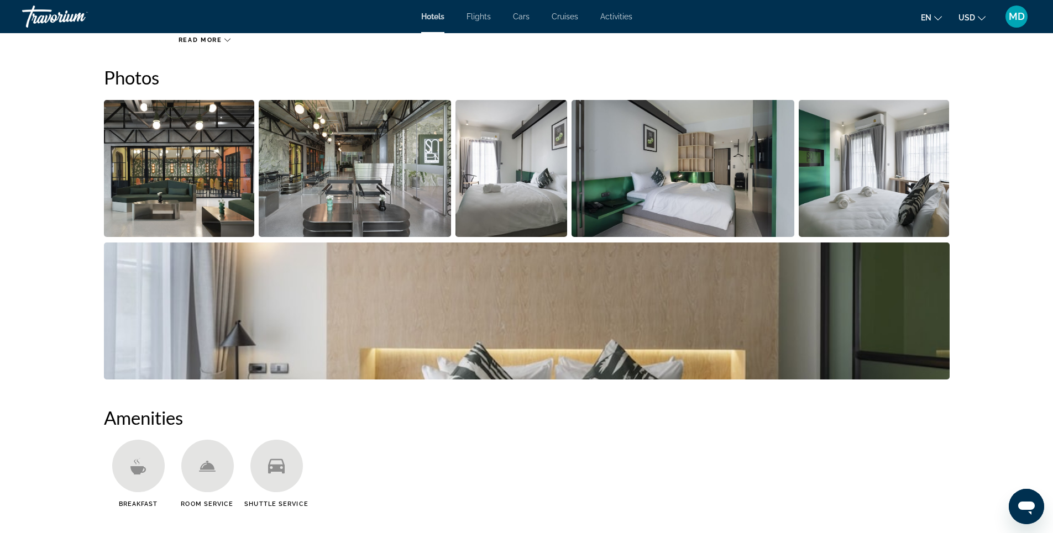
click at [349, 190] on img "Open full-screen image slider" at bounding box center [355, 168] width 192 height 137
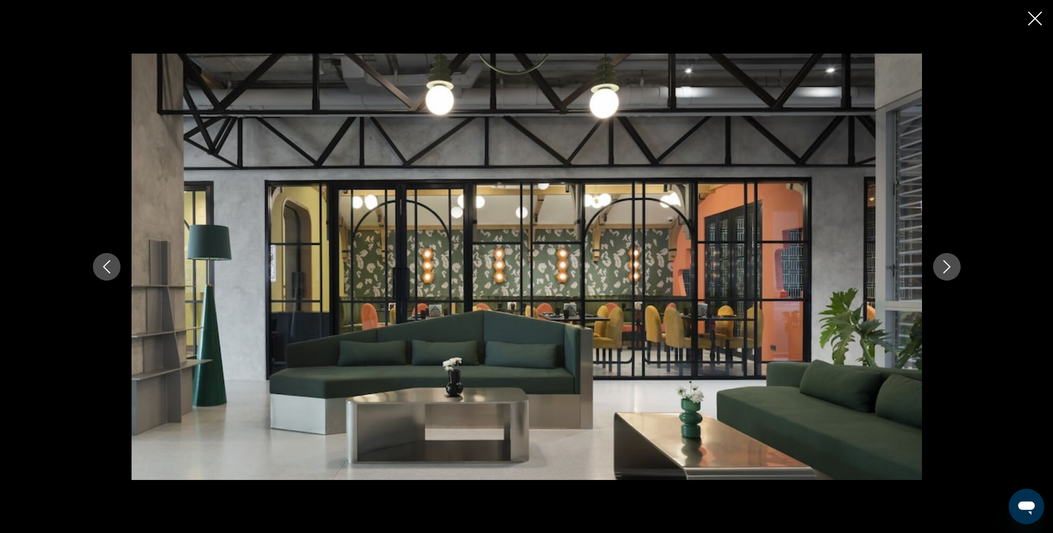
click at [946, 272] on icon "Next image" at bounding box center [946, 266] width 13 height 13
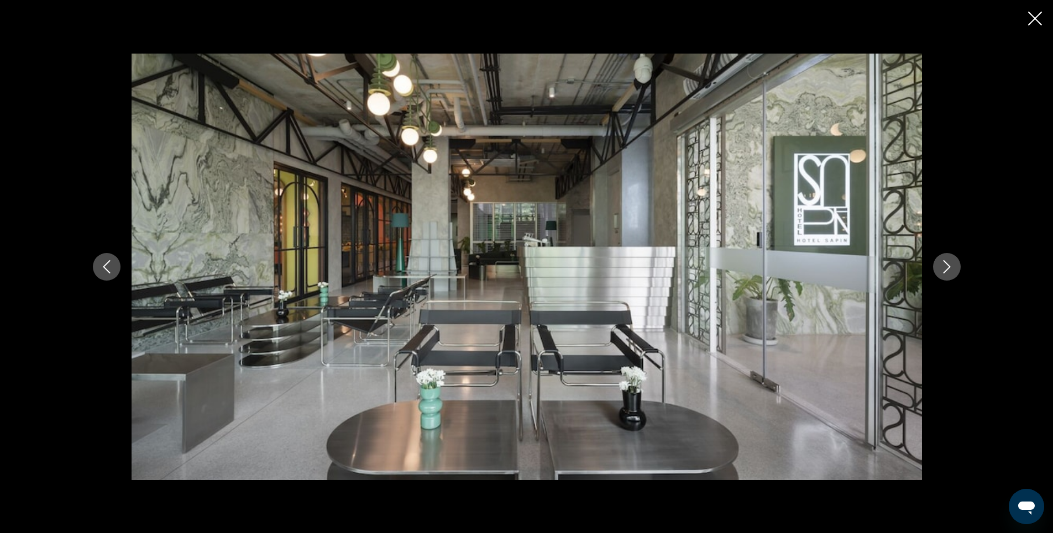
click at [946, 272] on icon "Next image" at bounding box center [946, 266] width 13 height 13
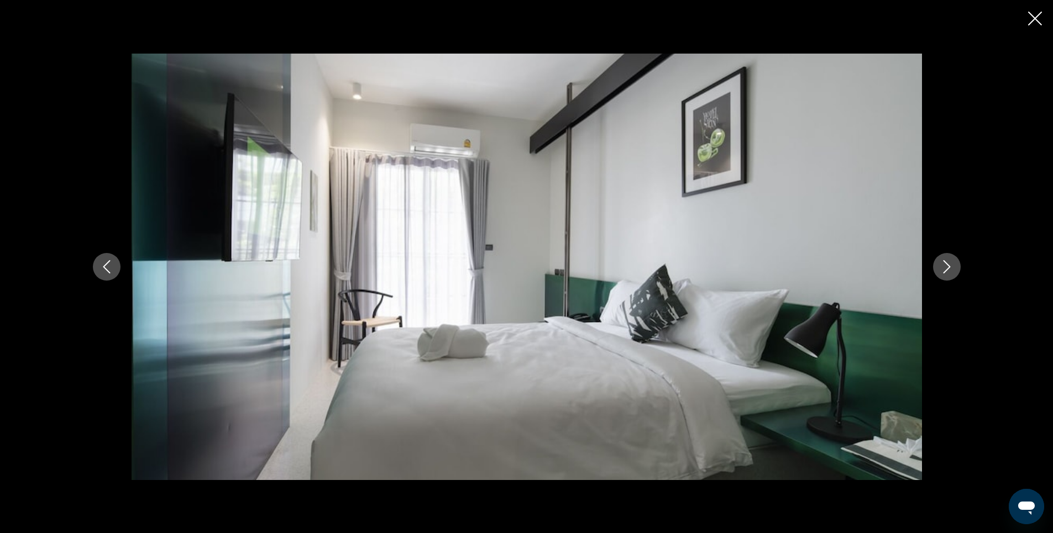
click at [946, 272] on icon "Next image" at bounding box center [946, 266] width 13 height 13
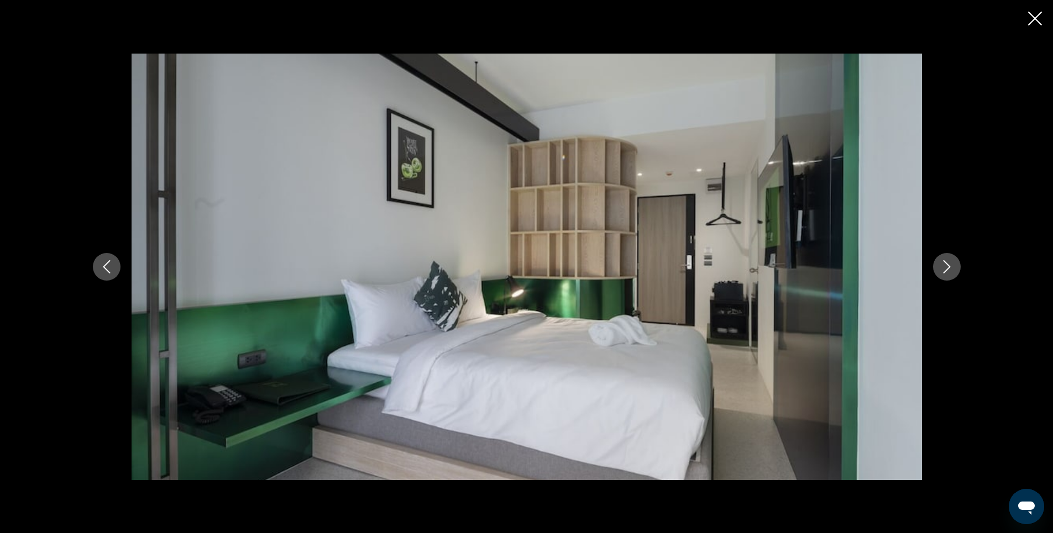
click at [946, 272] on icon "Next image" at bounding box center [946, 266] width 13 height 13
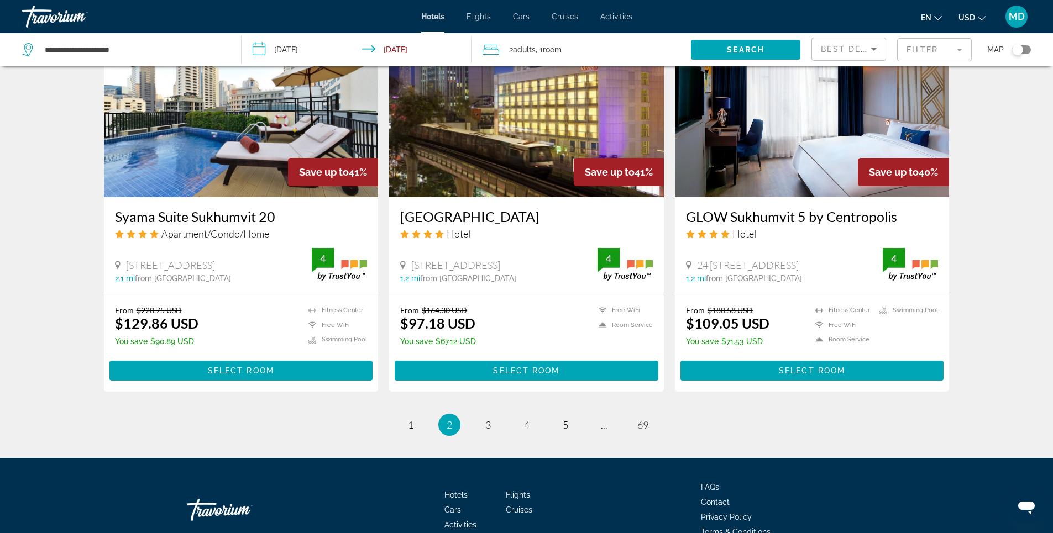
scroll to position [1216, 0]
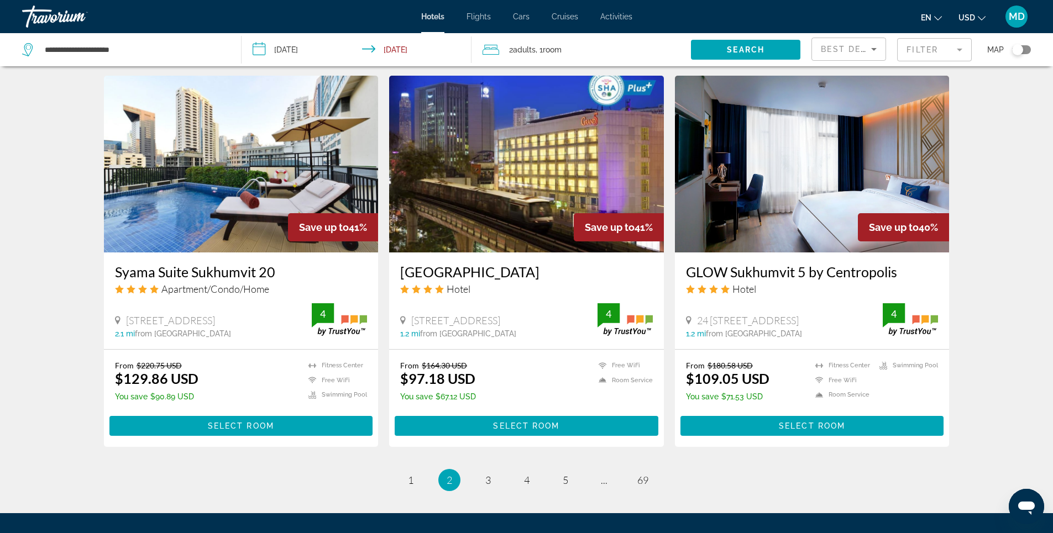
click at [515, 154] on img "Main content" at bounding box center [526, 164] width 275 height 177
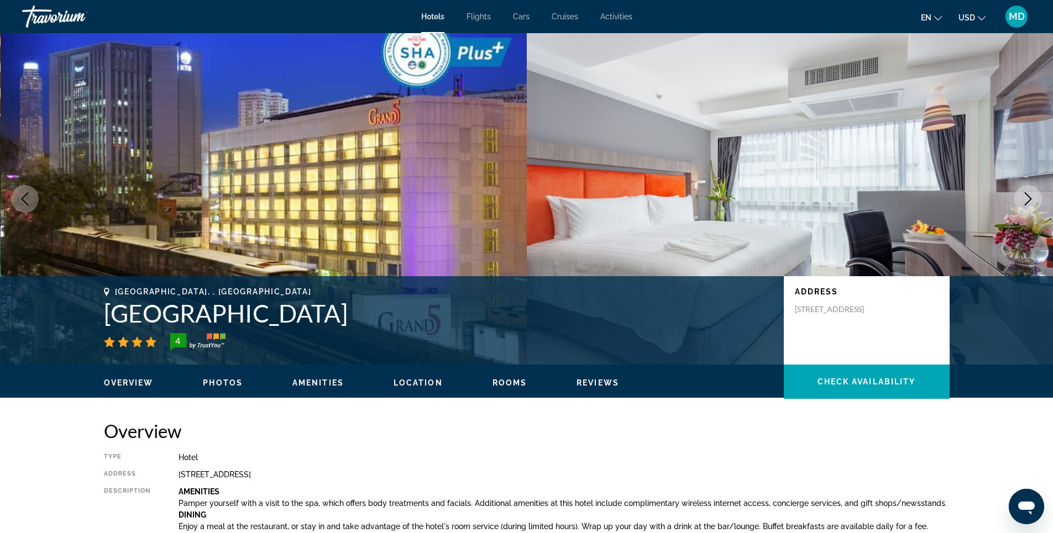
click at [218, 384] on span "Photos" at bounding box center [223, 383] width 40 height 9
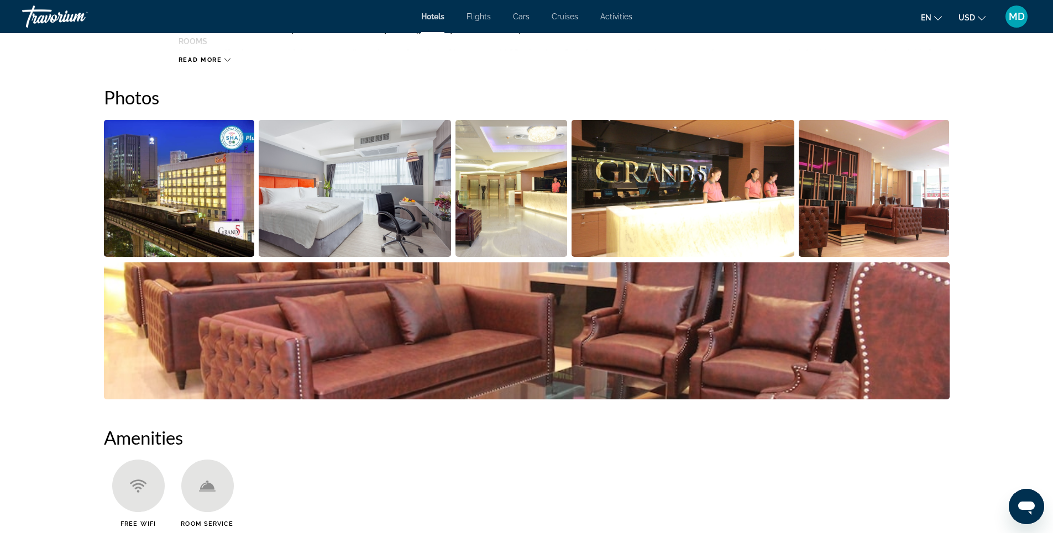
scroll to position [540, 0]
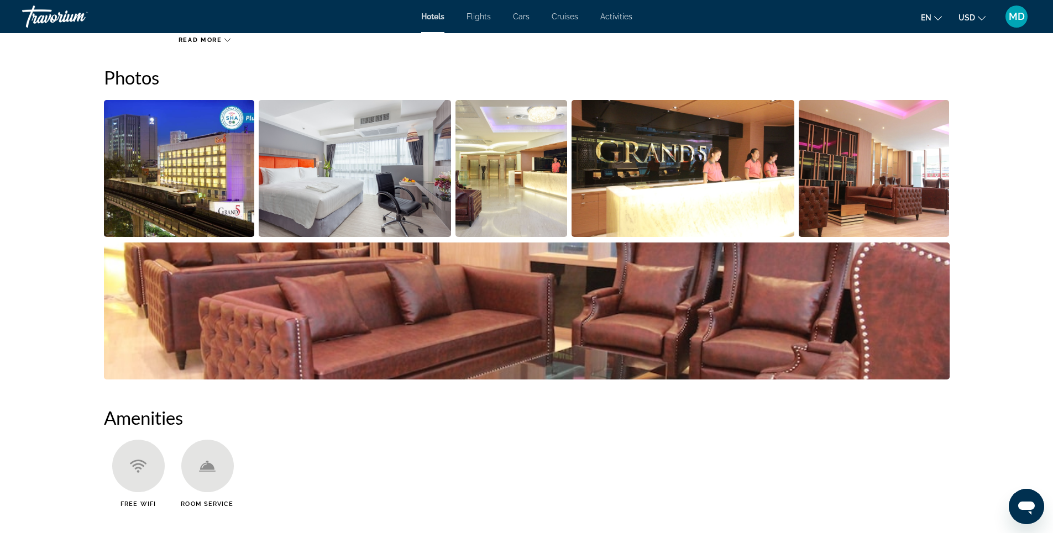
click at [366, 175] on img "Open full-screen image slider" at bounding box center [355, 168] width 192 height 137
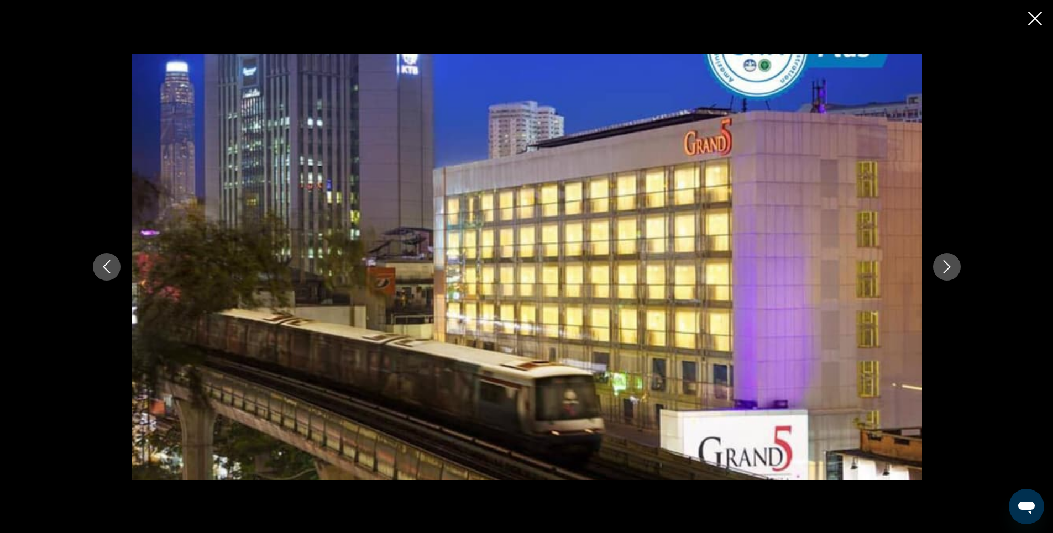
click at [949, 268] on icon "Next image" at bounding box center [946, 266] width 7 height 13
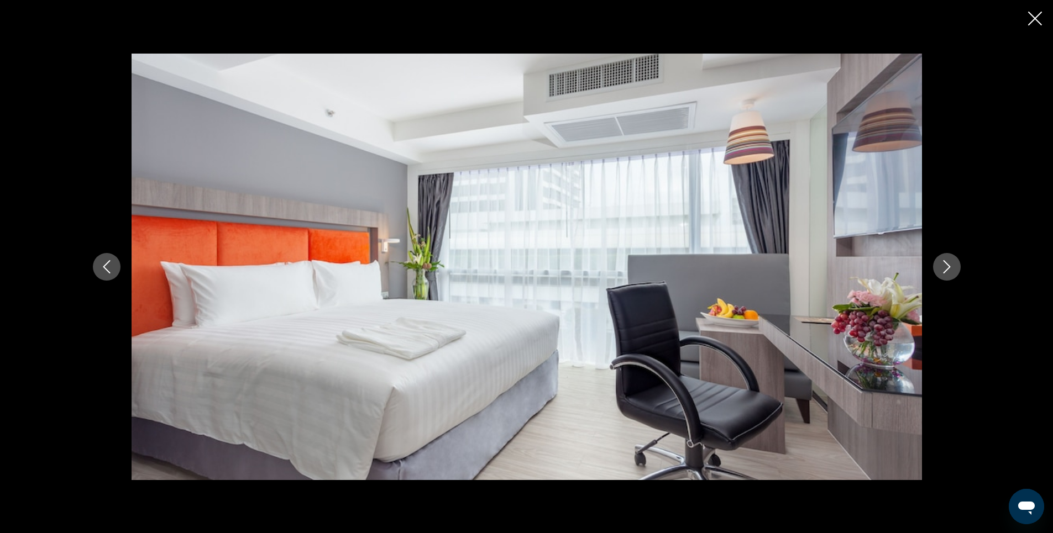
click at [949, 268] on icon "Next image" at bounding box center [946, 266] width 7 height 13
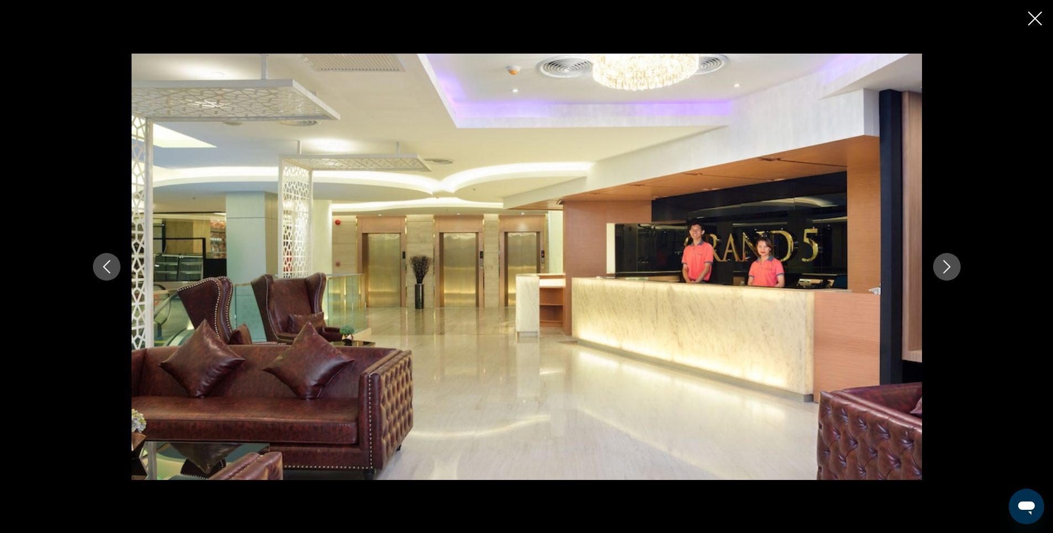
click at [949, 268] on icon "Next image" at bounding box center [946, 266] width 7 height 13
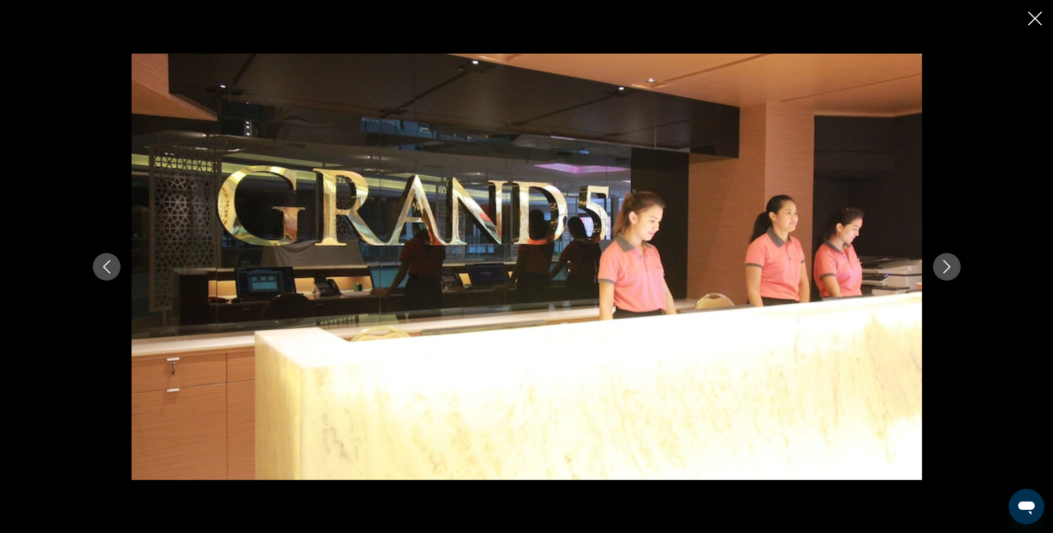
click at [949, 268] on icon "Next image" at bounding box center [946, 266] width 7 height 13
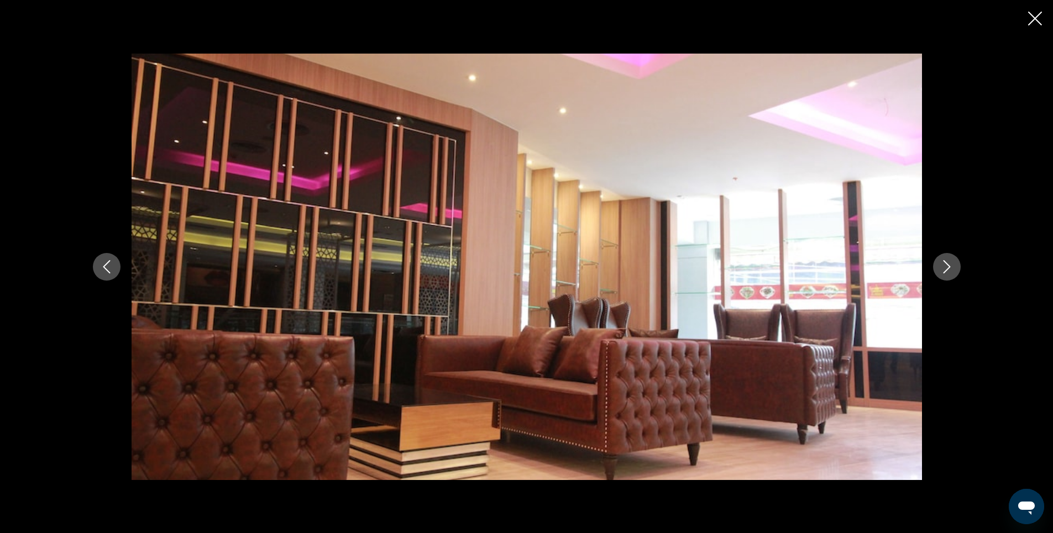
click at [949, 268] on icon "Next image" at bounding box center [946, 266] width 7 height 13
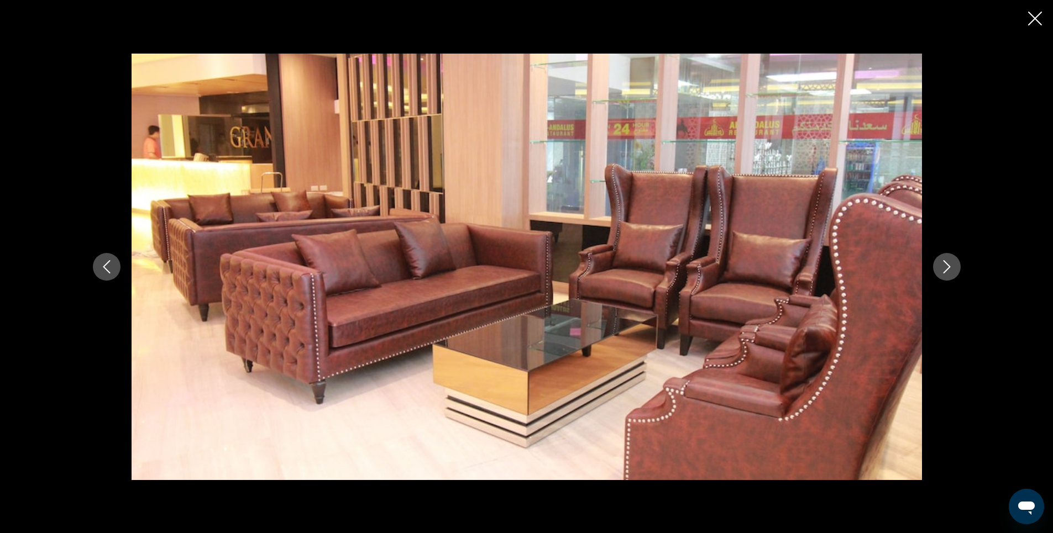
click at [949, 268] on icon "Next image" at bounding box center [946, 266] width 7 height 13
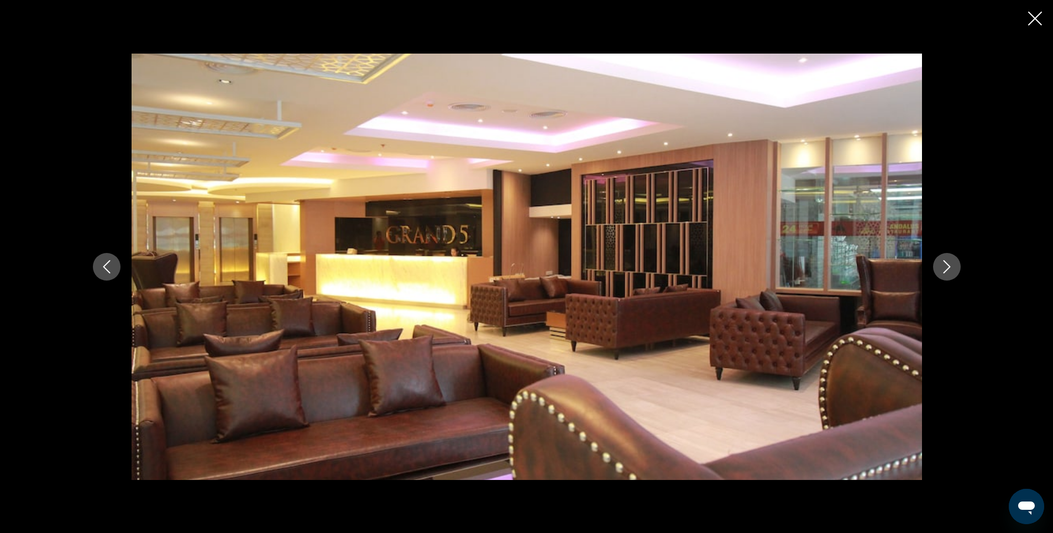
click at [1032, 19] on icon "Close slideshow" at bounding box center [1035, 19] width 14 height 14
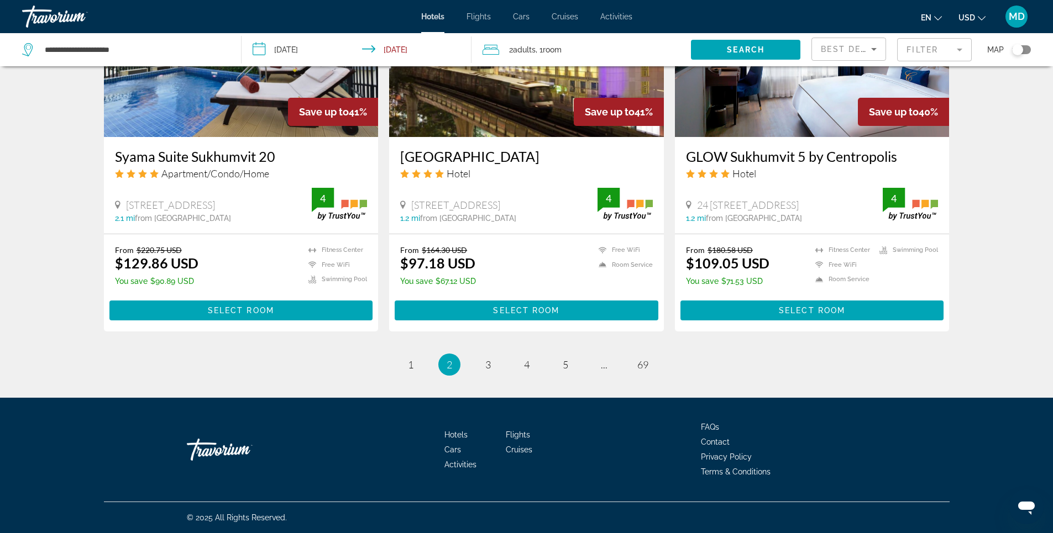
scroll to position [1351, 0]
click at [489, 366] on span "3" at bounding box center [488, 365] width 6 height 12
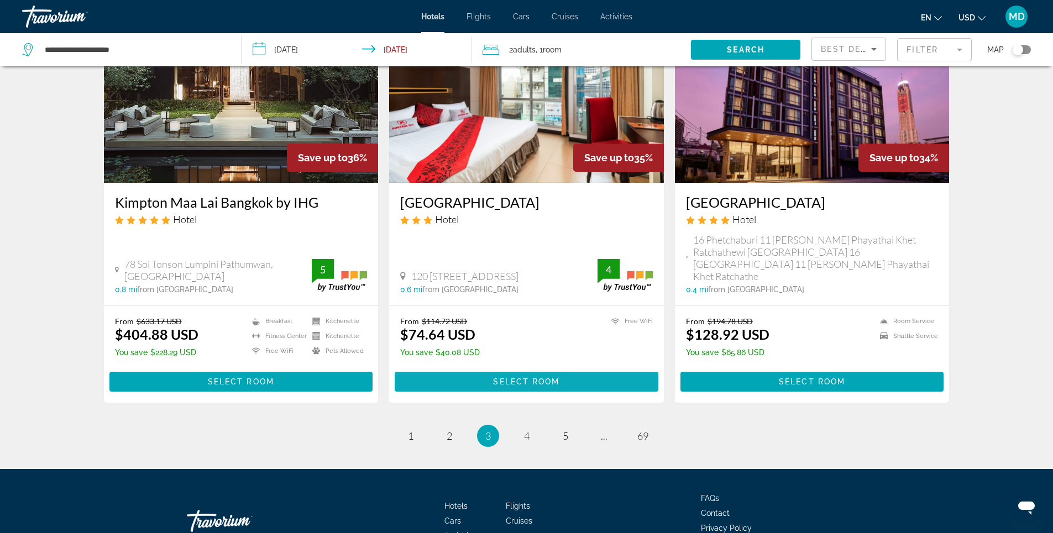
scroll to position [1286, 0]
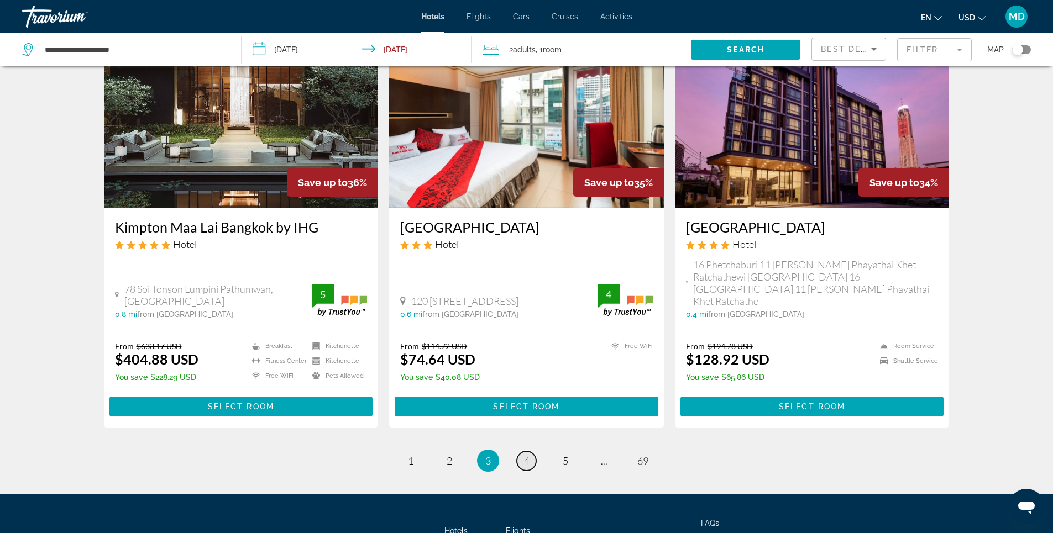
click at [529, 455] on span "4" at bounding box center [527, 461] width 6 height 12
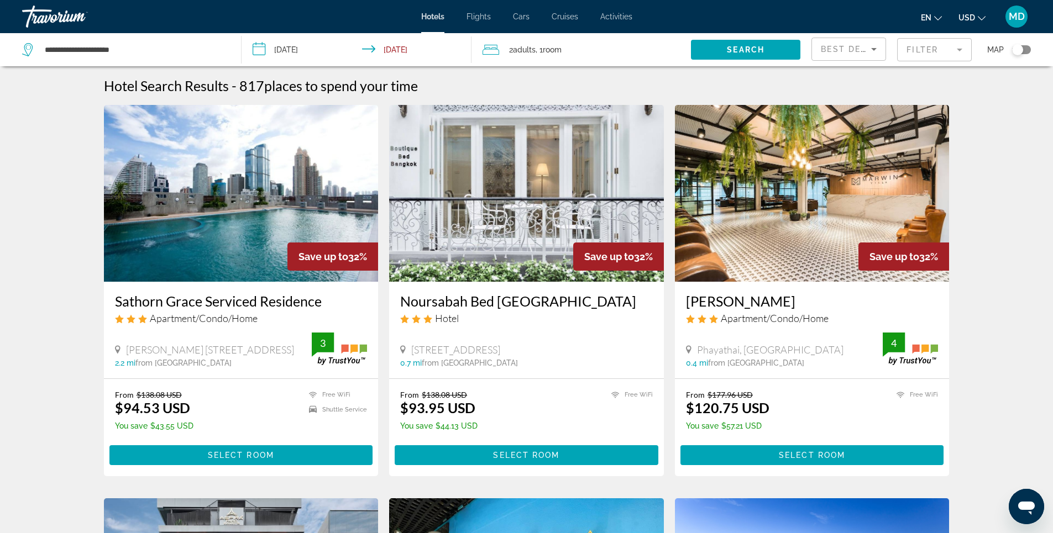
click at [253, 212] on img "Main content" at bounding box center [241, 193] width 275 height 177
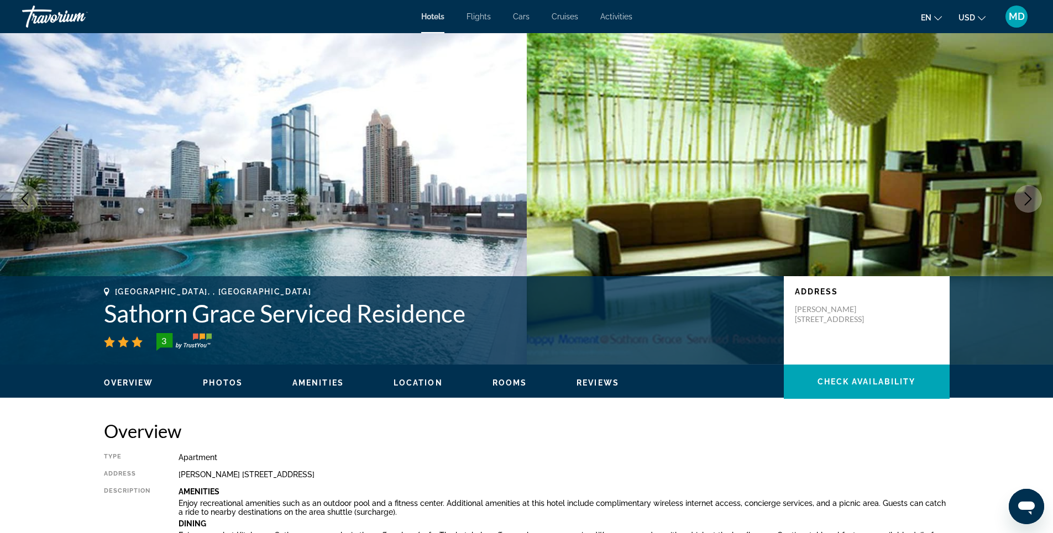
click at [224, 384] on span "Photos" at bounding box center [223, 383] width 40 height 9
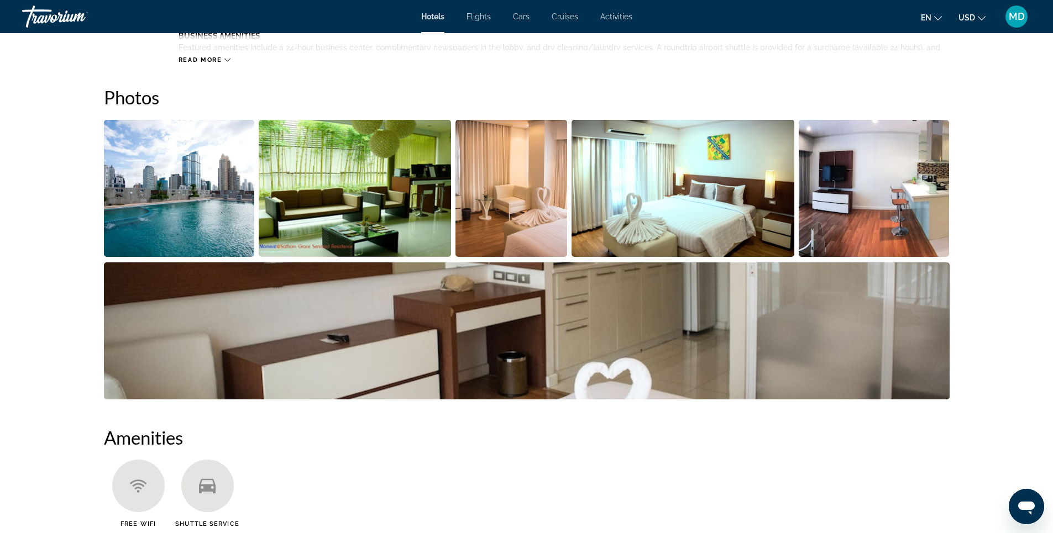
scroll to position [540, 0]
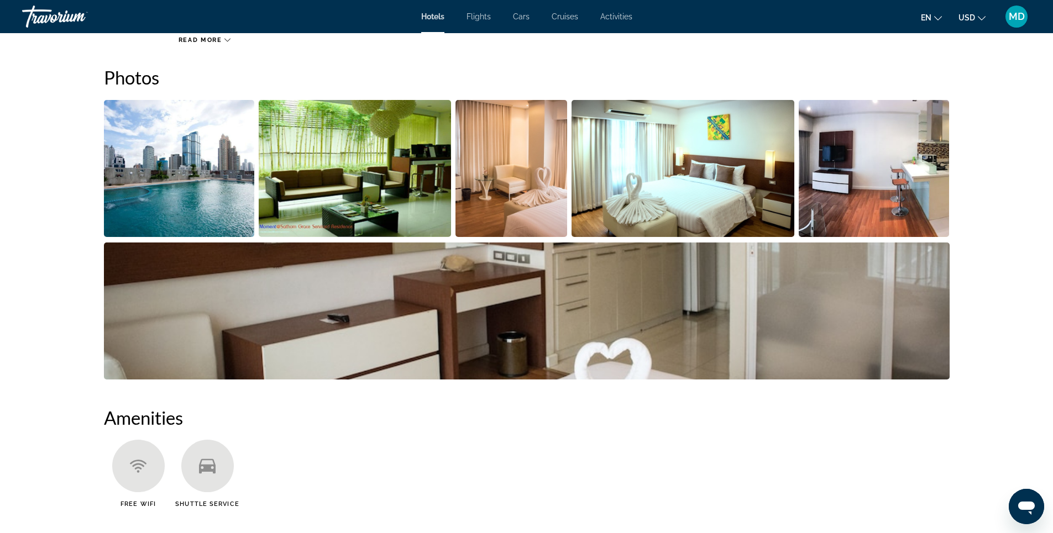
click at [402, 178] on img "Open full-screen image slider" at bounding box center [355, 168] width 192 height 137
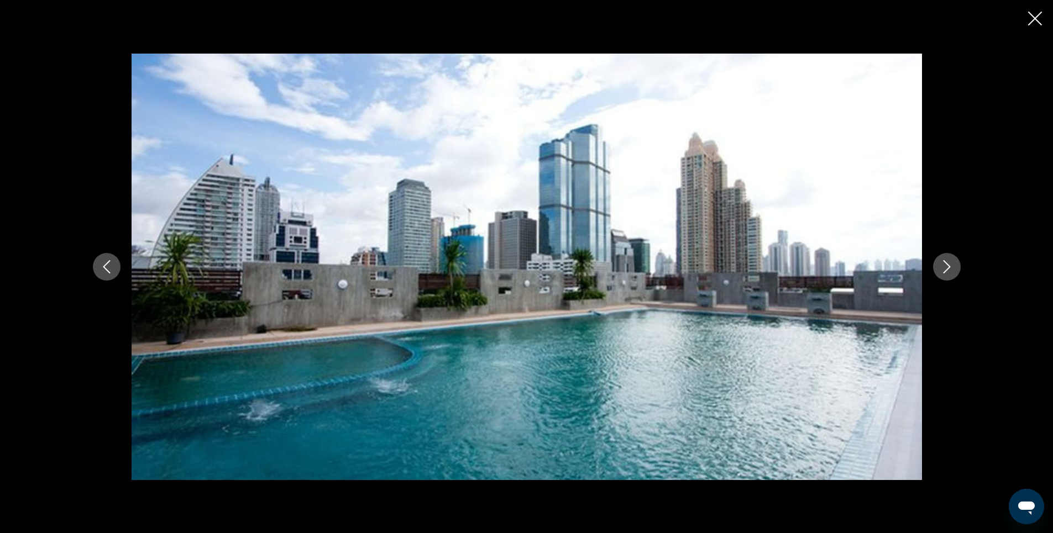
click at [948, 265] on icon "Next image" at bounding box center [946, 266] width 7 height 13
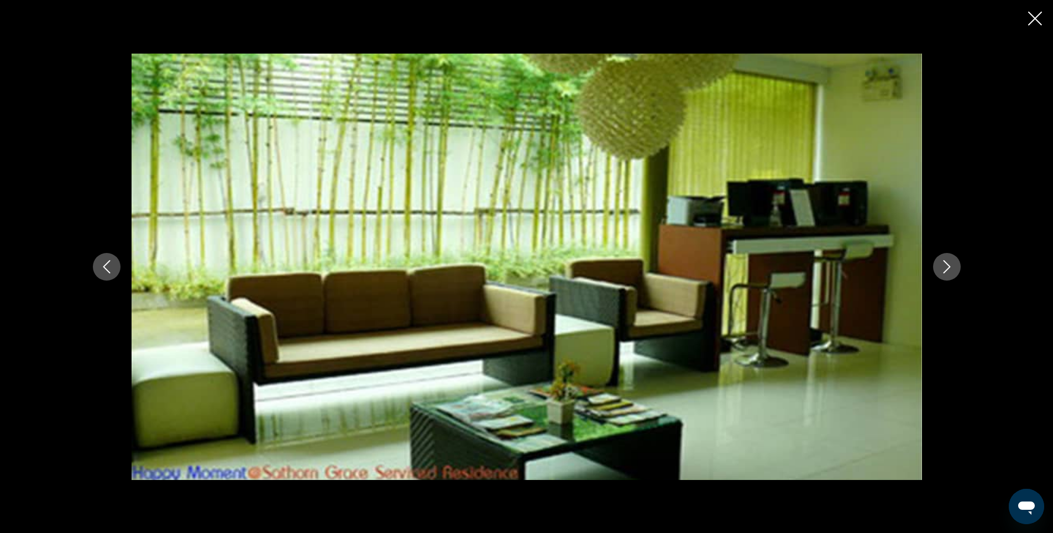
click at [948, 265] on icon "Next image" at bounding box center [946, 266] width 7 height 13
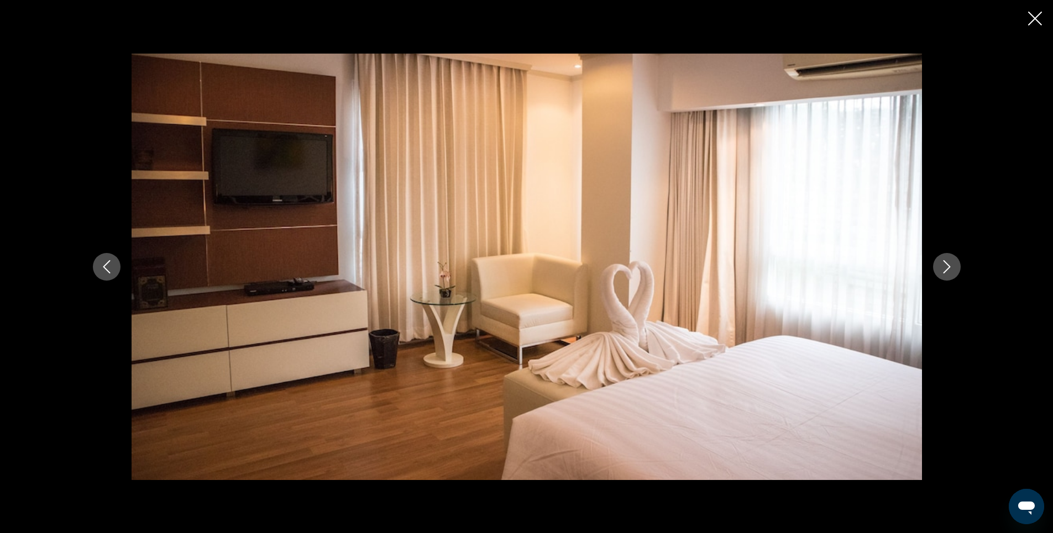
click at [948, 265] on icon "Next image" at bounding box center [946, 266] width 7 height 13
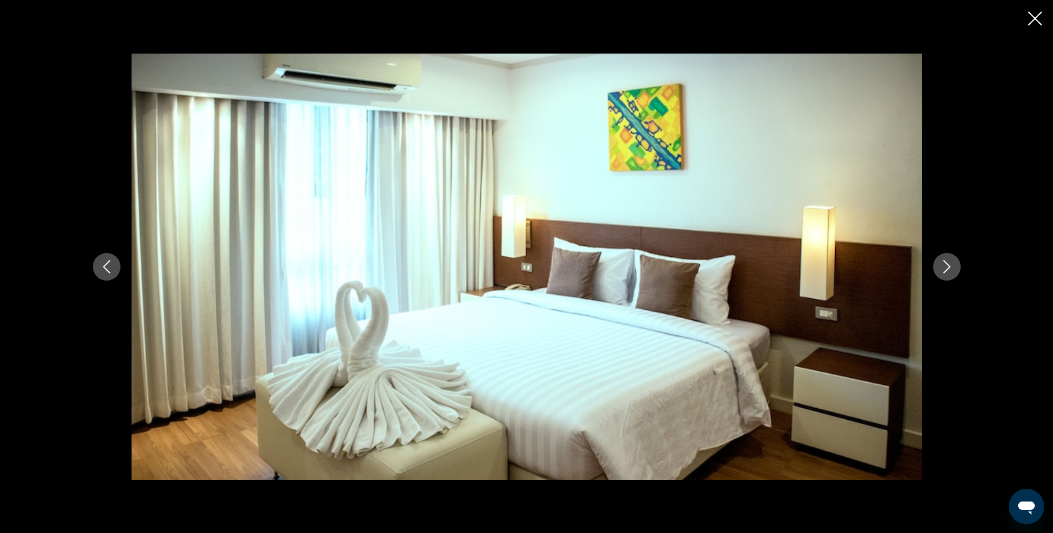
click at [948, 265] on icon "Next image" at bounding box center [946, 266] width 7 height 13
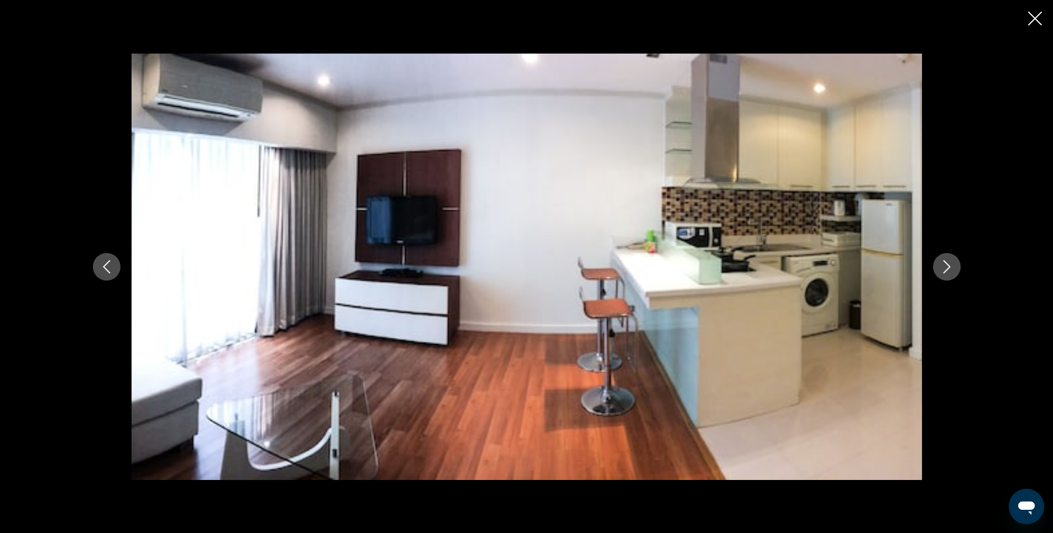
click at [948, 265] on icon "Next image" at bounding box center [946, 266] width 7 height 13
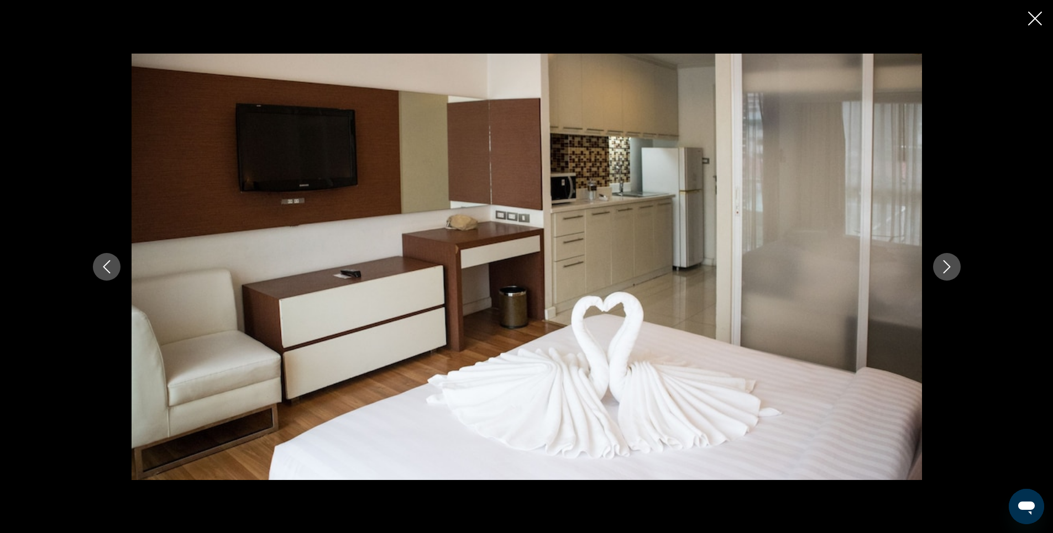
click at [948, 265] on icon "Next image" at bounding box center [946, 266] width 7 height 13
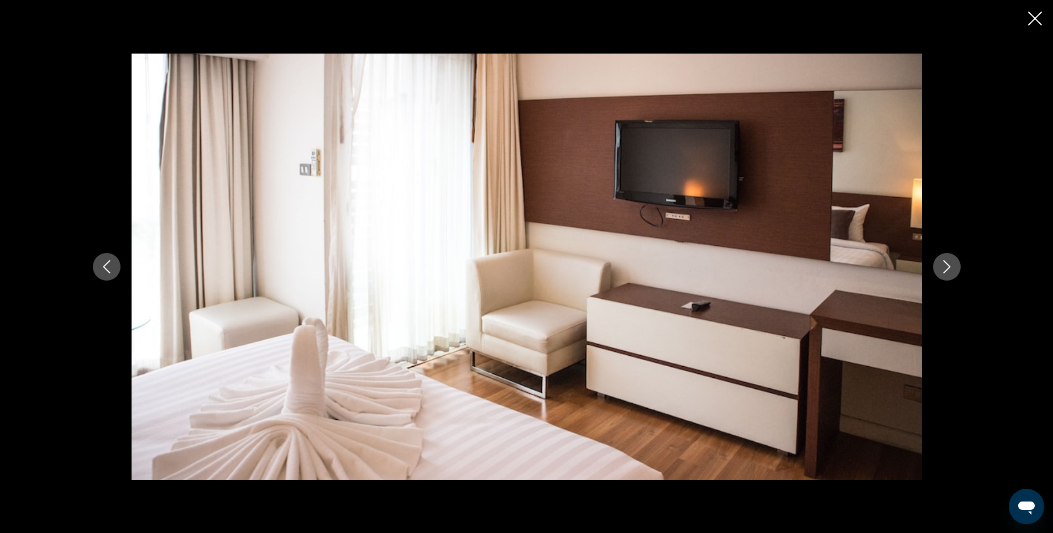
click at [948, 265] on icon "Next image" at bounding box center [946, 266] width 7 height 13
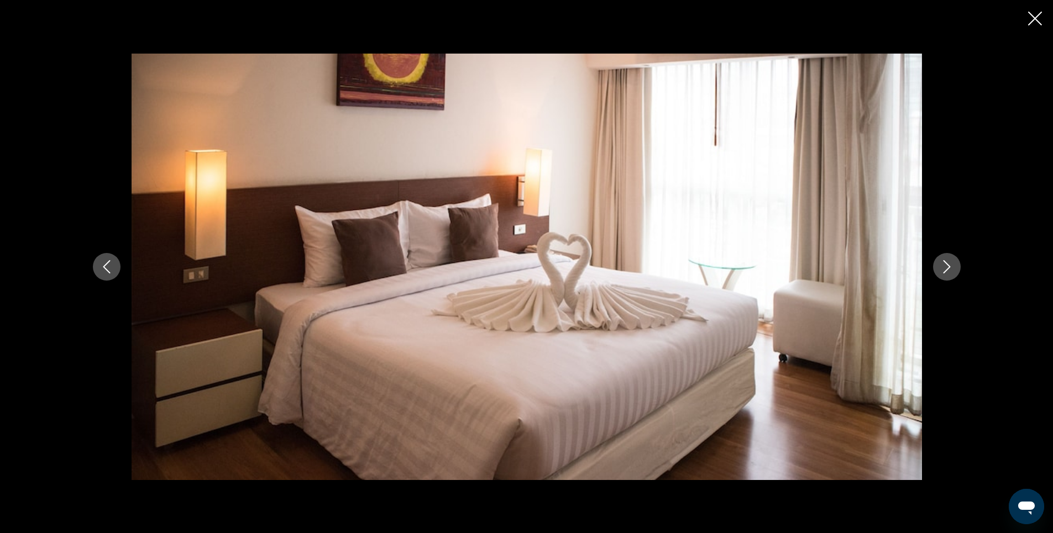
click at [1032, 23] on icon "Close slideshow" at bounding box center [1035, 19] width 14 height 14
